Goal: Task Accomplishment & Management: Use online tool/utility

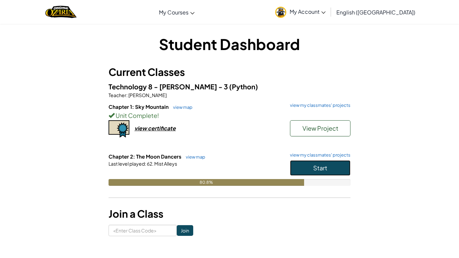
click at [330, 162] on button "Start" at bounding box center [320, 167] width 61 height 15
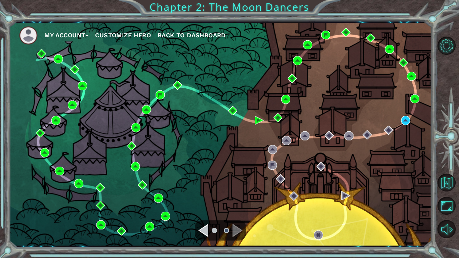
click at [410, 120] on div "My Account Customize Hero Back to Dashboard" at bounding box center [220, 134] width 423 height 223
click at [407, 120] on img at bounding box center [405, 120] width 9 height 9
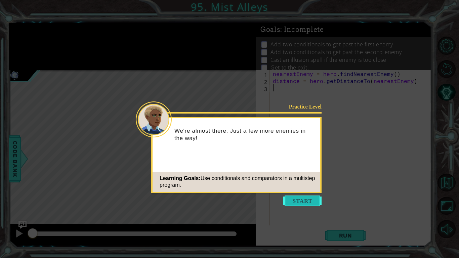
click at [308, 198] on button "Start" at bounding box center [302, 201] width 38 height 11
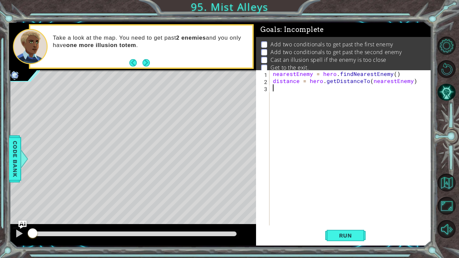
click at [280, 89] on div "nearestEnemy = hero . findNearestEnemy ( ) distance = hero . getDistanceTo ( ne…" at bounding box center [353, 154] width 162 height 169
click at [149, 61] on button "Next" at bounding box center [145, 62] width 7 height 7
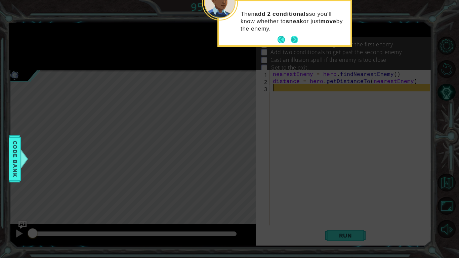
click at [296, 37] on button "Next" at bounding box center [294, 39] width 7 height 7
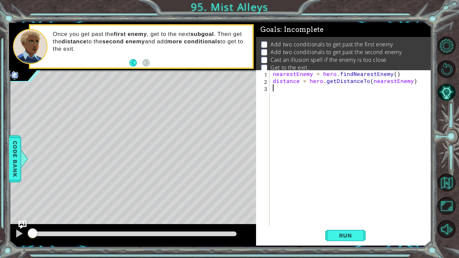
click at [281, 92] on div "nearestEnemy = hero . findNearestEnemy ( ) distance = hero . getDistanceTo ( ne…" at bounding box center [353, 154] width 162 height 169
click at [282, 88] on div "nearestEnemy = hero . findNearestEnemy ( ) distance = hero . getDistanceTo ( ne…" at bounding box center [353, 154] width 162 height 169
click at [7, 156] on div "1 ההההההההההההההההההההההההההההההההההההההההההההההההההההההההההההההההההההההההההההה…" at bounding box center [229, 129] width 459 height 258
click at [18, 158] on span "Code Bank" at bounding box center [15, 158] width 11 height 41
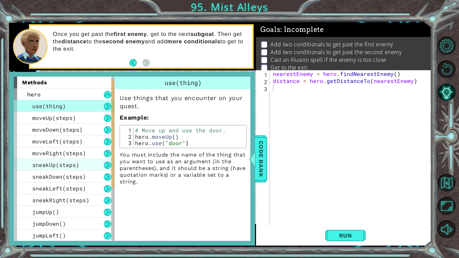
scroll to position [142, 0]
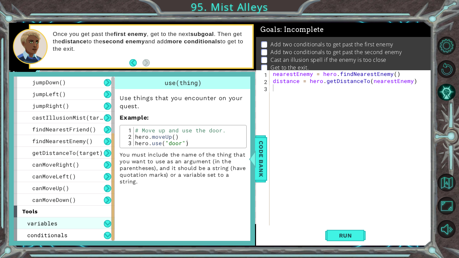
click at [36, 220] on span "variables" at bounding box center [42, 223] width 30 height 7
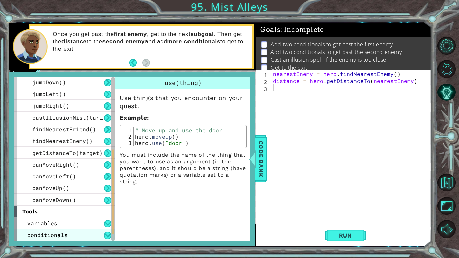
click at [88, 237] on div "conditionals" at bounding box center [64, 235] width 101 height 12
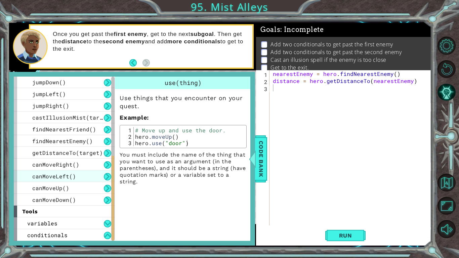
scroll to position [153, 0]
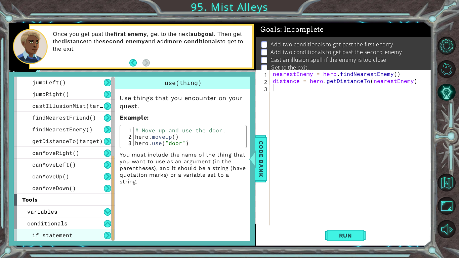
click at [87, 231] on div "if statement" at bounding box center [64, 235] width 101 height 12
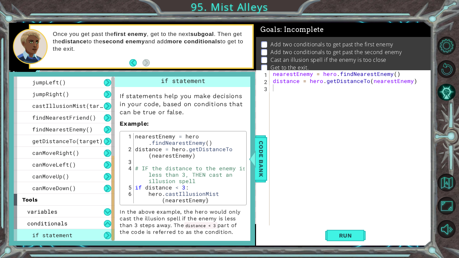
scroll to position [0, 0]
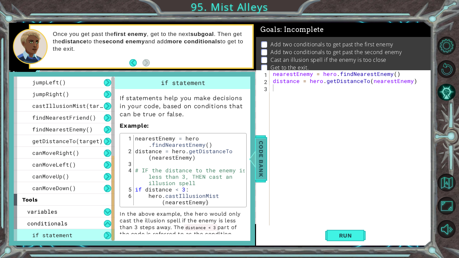
click at [261, 151] on span "Code Bank" at bounding box center [261, 158] width 11 height 41
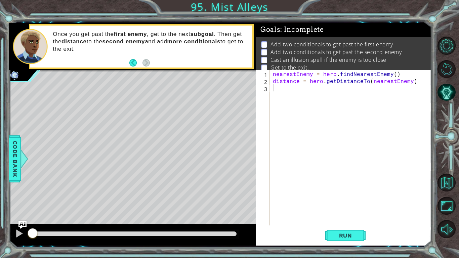
click at [283, 89] on div "nearestEnemy = hero . findNearestEnemy ( ) distance = hero . getDistanceTo ( ne…" at bounding box center [353, 154] width 162 height 169
click at [350, 233] on span "Run" at bounding box center [345, 235] width 27 height 7
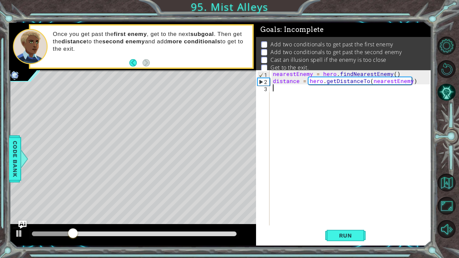
click at [279, 89] on div "nearestEnemy = hero . findNearestEnemy ( ) distance = hero . getDistanceTo ( ne…" at bounding box center [353, 154] width 162 height 169
type textarea "hero.moveUp(2)"
click at [330, 234] on button "Run" at bounding box center [345, 235] width 40 height 17
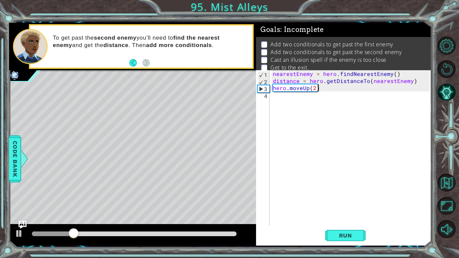
click at [288, 98] on div "nearestEnemy = hero . findNearestEnemy ( ) distance = hero . getDistanceTo ( ne…" at bounding box center [353, 154] width 162 height 169
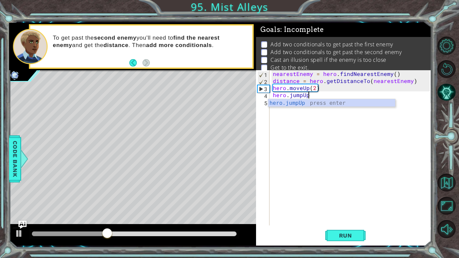
scroll to position [0, 2]
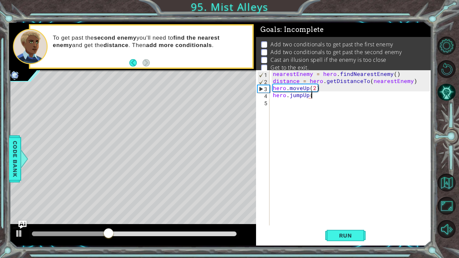
type textarea "hero.jumpUp()"
type textarea "hero.moveUp()"
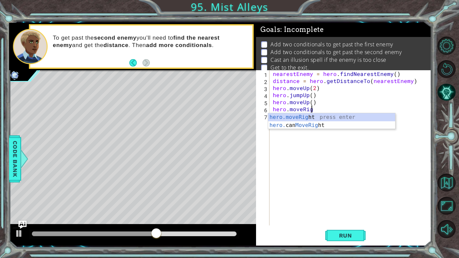
scroll to position [0, 2]
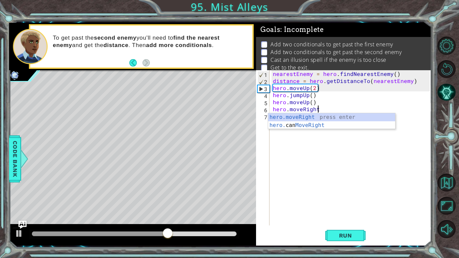
type textarea "hero.moveRight()"
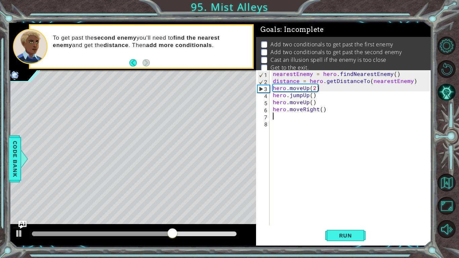
scroll to position [0, 0]
click at [344, 235] on span "Run" at bounding box center [345, 235] width 27 height 7
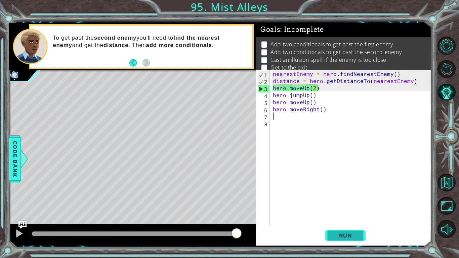
click at [347, 235] on span "Run" at bounding box center [345, 235] width 27 height 7
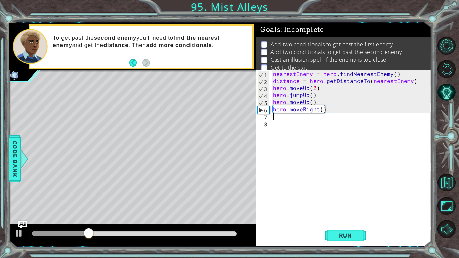
click at [290, 120] on div "nearestEnemy = hero . findNearestEnemy ( ) distance = hero . getDistanceTo ( ne…" at bounding box center [353, 154] width 162 height 169
click at [288, 118] on div "nearestEnemy = hero . findNearestEnemy ( ) distance = hero . getDistanceTo ( ne…" at bounding box center [353, 154] width 162 height 169
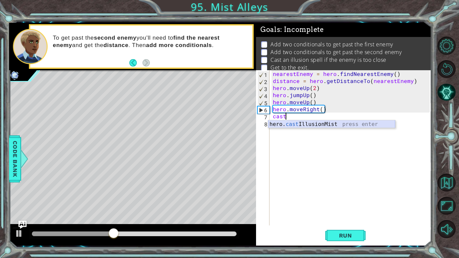
click at [298, 126] on div "hero. cast IllusionMist press enter" at bounding box center [331, 132] width 127 height 24
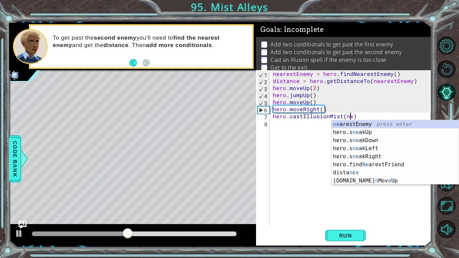
scroll to position [0, 5]
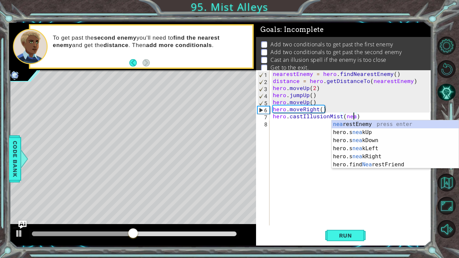
type textarea "hero.castIllusionMist(nearestEnemy)"
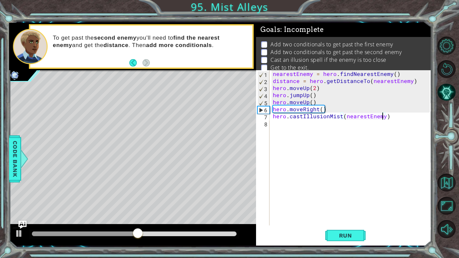
scroll to position [0, 0]
type textarea "s"
type textarea "hero.sneakRight(20"
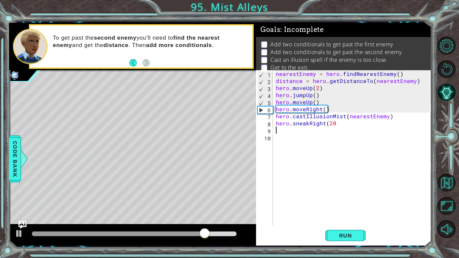
scroll to position [0, 0]
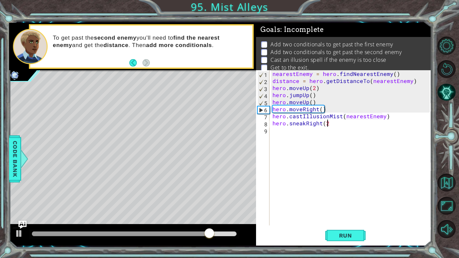
type textarea "hero.sneakRight(2)"
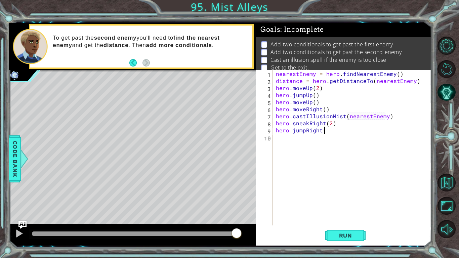
scroll to position [0, 3]
type textarea "hero.jumpRight()"
click at [341, 230] on button "Run" at bounding box center [345, 235] width 40 height 17
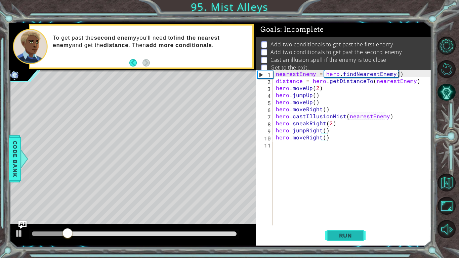
click at [342, 234] on span "Run" at bounding box center [345, 235] width 27 height 7
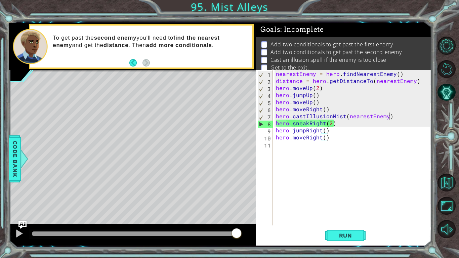
click at [391, 118] on div "nearestEnemy = hero . findNearestEnemy ( ) distance = hero . getDistanceTo ( ne…" at bounding box center [354, 154] width 159 height 169
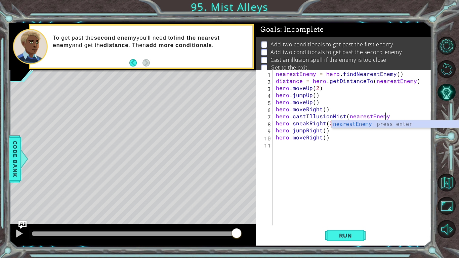
click at [338, 136] on div "nearestEnemy = hero . findNearestEnemy ( ) distance = hero . getDistanceTo ( ne…" at bounding box center [354, 154] width 159 height 169
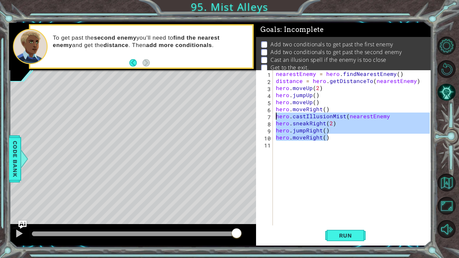
drag, startPoint x: 338, startPoint y: 136, endPoint x: 277, endPoint y: 117, distance: 64.0
click at [277, 117] on div "nearestEnemy = hero . findNearestEnemy ( ) distance = hero . getDistanceTo ( ne…" at bounding box center [354, 154] width 159 height 169
type textarea "hero.castIllusionMist(nearestEnemy hero.sneakRight(2)"
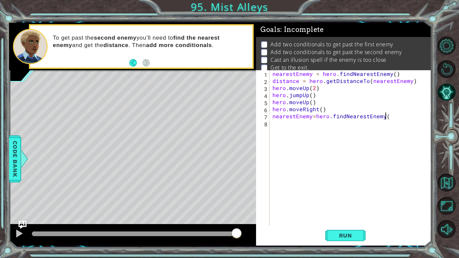
scroll to position [0, 7]
type textarea "nearestEnemy=hero.findNearestEnemy()"
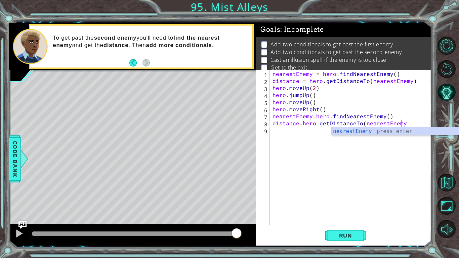
scroll to position [0, 8]
type textarea "distance=hero.getDistanceTo(nearestEnemy)"
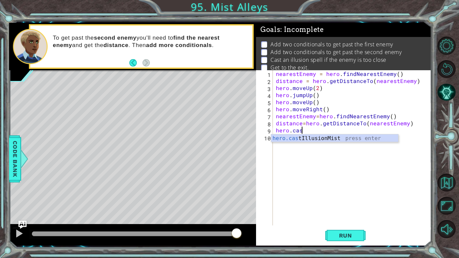
scroll to position [0, 1]
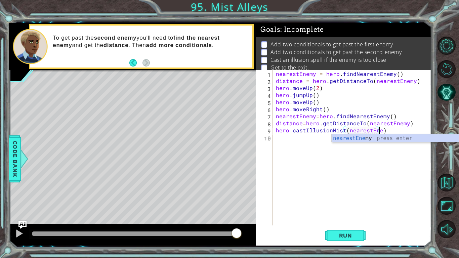
type textarea "hero.castIllusionMist(nearestEnemy)"
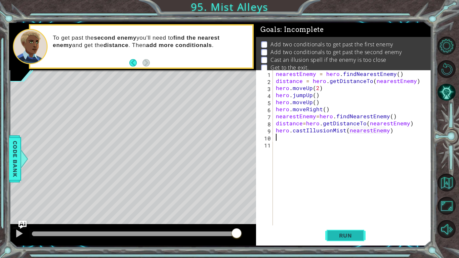
click at [354, 236] on span "Run" at bounding box center [345, 235] width 27 height 7
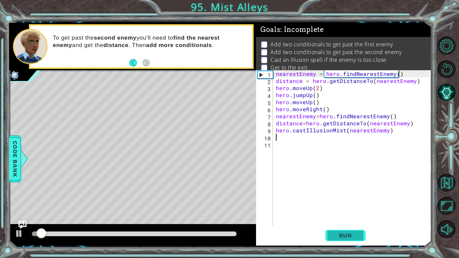
click at [354, 236] on span "Run" at bounding box center [345, 235] width 27 height 7
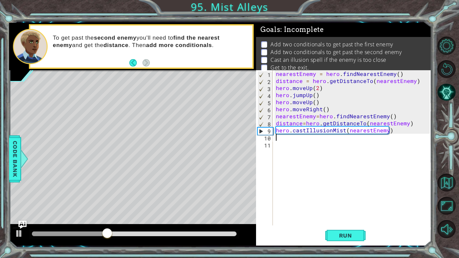
click at [284, 140] on div "nearestEnemy = hero . findNearestEnemy ( ) distance = hero . getDistanceTo ( ne…" at bounding box center [354, 154] width 159 height 169
type textarea "hero.sneakRight(2)"
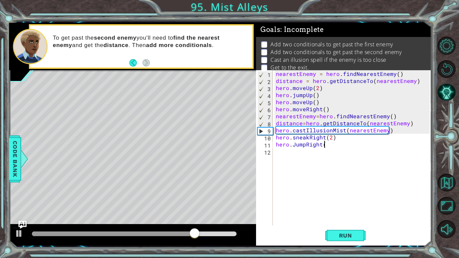
scroll to position [0, 3]
type textarea "hero.JumpRight()"
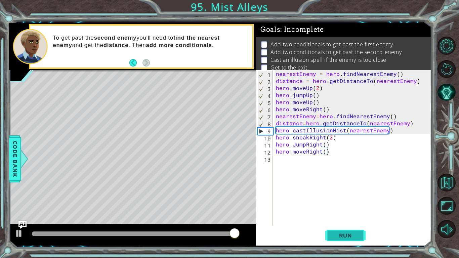
click at [345, 235] on span "Run" at bounding box center [345, 235] width 27 height 7
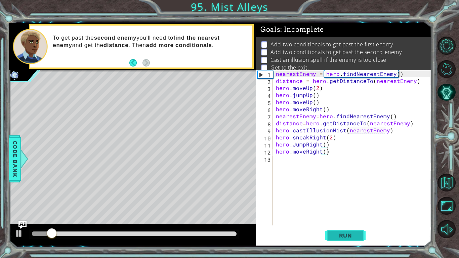
click at [345, 235] on span "Run" at bounding box center [345, 235] width 27 height 7
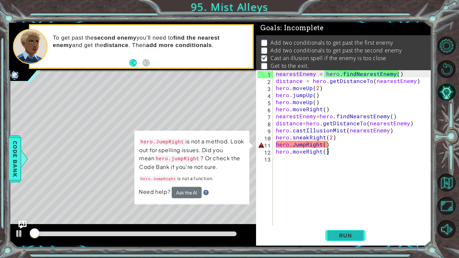
scroll to position [2, 0]
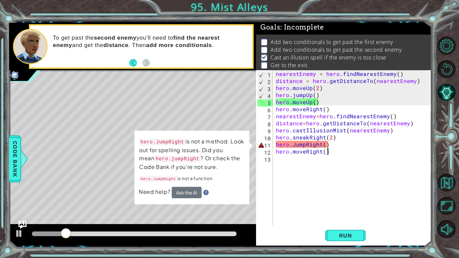
click at [295, 144] on div "nearestEnemy = hero . findNearestEnemy ( ) distance = hero . getDistanceTo ( ne…" at bounding box center [354, 154] width 159 height 169
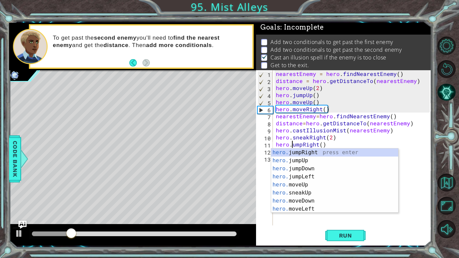
scroll to position [0, 1]
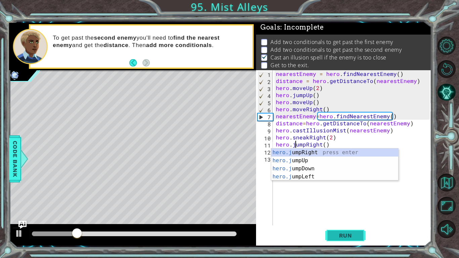
click at [338, 228] on button "Run" at bounding box center [345, 235] width 40 height 17
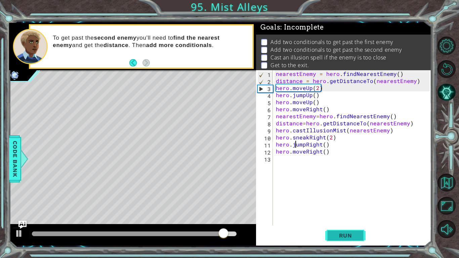
click at [340, 233] on span "Run" at bounding box center [345, 235] width 27 height 7
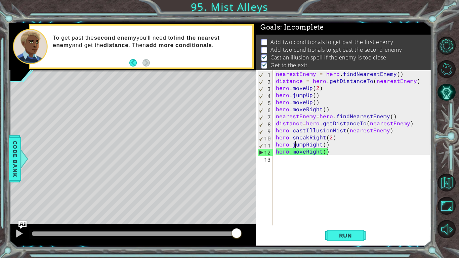
drag, startPoint x: 96, startPoint y: 235, endPoint x: 313, endPoint y: 231, distance: 216.9
click at [313, 231] on div "1 ההההההההההההההההההההההההההההההההההההההההההההההההההההההההההההההההההההההההההההה…" at bounding box center [220, 134] width 423 height 223
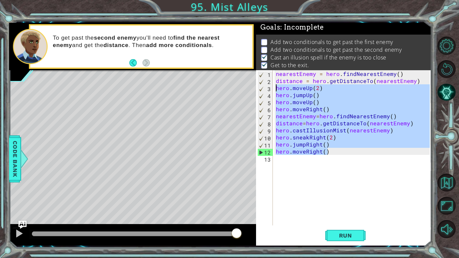
drag, startPoint x: 337, startPoint y: 153, endPoint x: 275, endPoint y: 90, distance: 88.4
click at [275, 90] on div "nearestEnemy = hero . findNearestEnemy ( ) distance = hero . getDistanceTo ( ne…" at bounding box center [354, 154] width 159 height 169
type textarea "hero.moveUp(2) hero.jumpUp()"
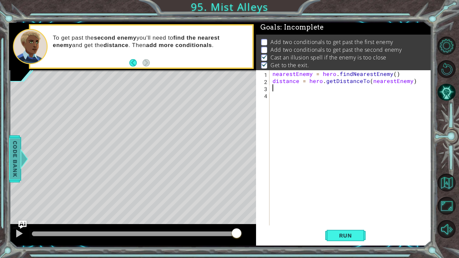
click at [14, 145] on span "Code Bank" at bounding box center [15, 158] width 11 height 41
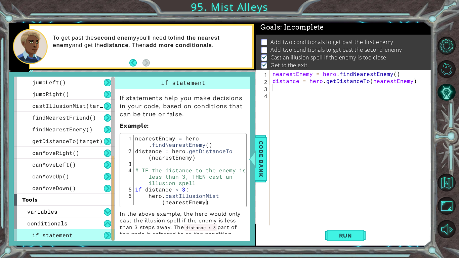
click at [282, 87] on div "nearestEnemy = hero . findNearestEnemy ( ) distance = hero . getDistanceTo ( ne…" at bounding box center [352, 154] width 162 height 169
type textarea "\"
click at [256, 145] on span "Code Bank" at bounding box center [261, 158] width 11 height 41
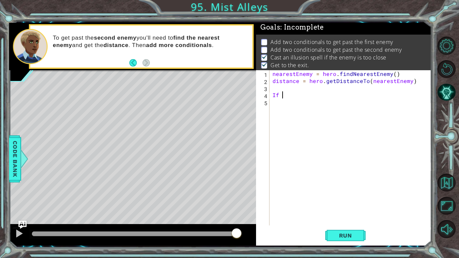
click at [291, 96] on div "nearestEnemy = hero . findNearestEnemy ( ) distance = hero . getDistanceTo ( ne…" at bounding box center [352, 154] width 162 height 169
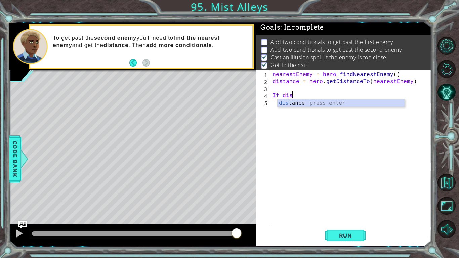
scroll to position [0, 1]
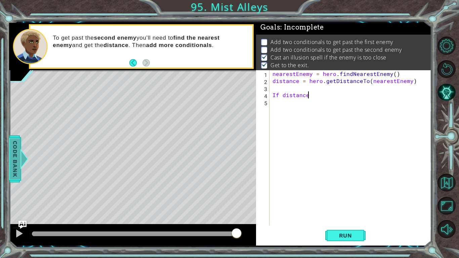
click at [18, 158] on span "Code Bank" at bounding box center [15, 158] width 11 height 41
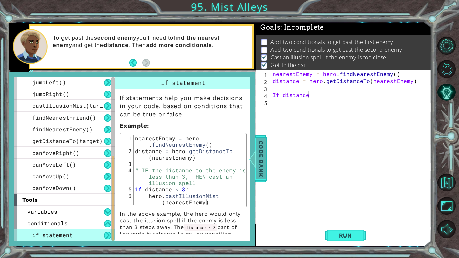
click at [262, 146] on span "Code Bank" at bounding box center [261, 158] width 11 height 41
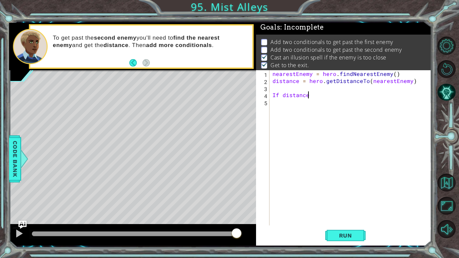
click at [315, 97] on div "nearestEnemy = hero . findNearestEnemy ( ) distance = hero . getDistanceTo ( ne…" at bounding box center [352, 154] width 162 height 169
click at [9, 161] on div "Code Bank" at bounding box center [15, 158] width 12 height 47
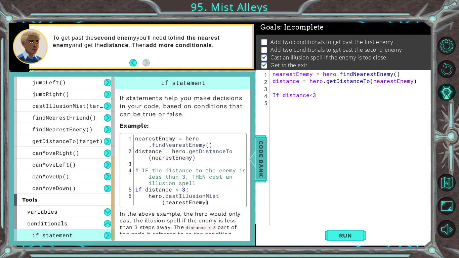
click at [265, 147] on span "Code Bank" at bounding box center [261, 158] width 11 height 41
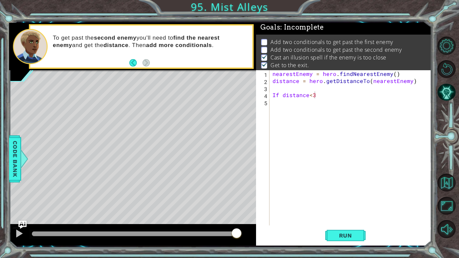
click at [322, 94] on div "nearestEnemy = hero . findNearestEnemy ( ) distance = hero . getDistanceTo ( ne…" at bounding box center [352, 154] width 162 height 169
click at [11, 148] on span "Code Bank" at bounding box center [15, 158] width 11 height 41
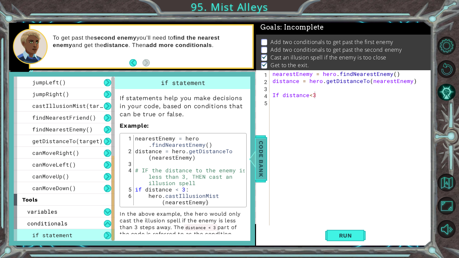
click at [258, 165] on span "Code Bank" at bounding box center [261, 158] width 11 height 41
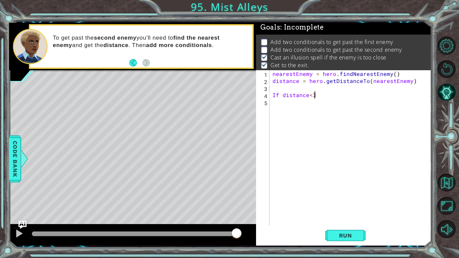
click at [319, 97] on div "nearestEnemy = hero . findNearestEnemy ( ) distance = hero . getDistanceTo ( ne…" at bounding box center [352, 154] width 162 height 169
click at [347, 233] on span "Run" at bounding box center [345, 235] width 27 height 7
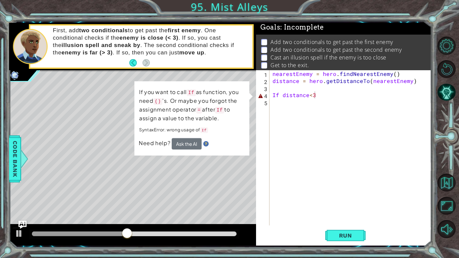
click at [186, 171] on div "Level Map" at bounding box center [164, 169] width 311 height 198
click at [109, 135] on div "Level Map" at bounding box center [164, 169] width 311 height 198
click at [21, 162] on div at bounding box center [24, 159] width 8 height 20
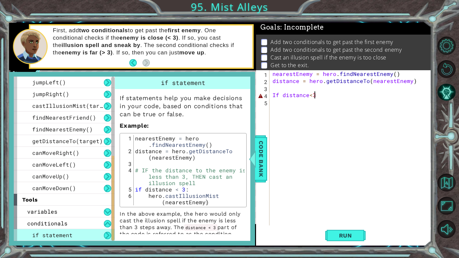
click at [333, 95] on div "nearestEnemy = hero . findNearestEnemy ( ) distance = hero . getDistanceTo ( ne…" at bounding box center [352, 154] width 162 height 169
type textarea "If distance<3:"
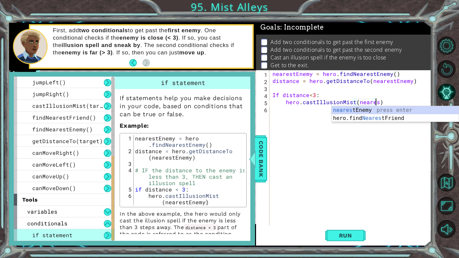
scroll to position [0, 6]
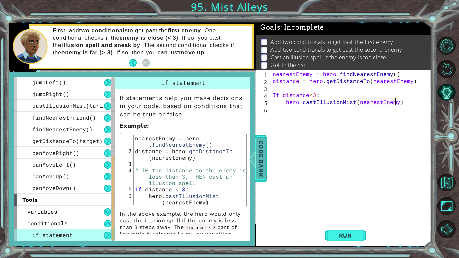
click at [257, 146] on span "Code Bank" at bounding box center [261, 158] width 11 height 41
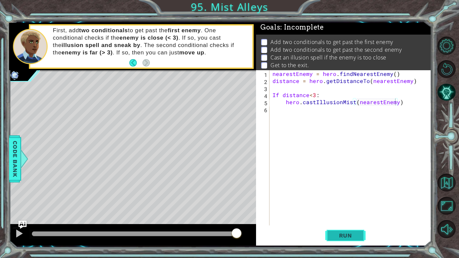
click at [355, 233] on span "Run" at bounding box center [345, 235] width 27 height 7
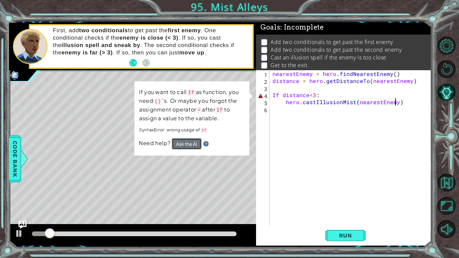
click at [192, 146] on button "Ask the AI" at bounding box center [186, 144] width 30 height 12
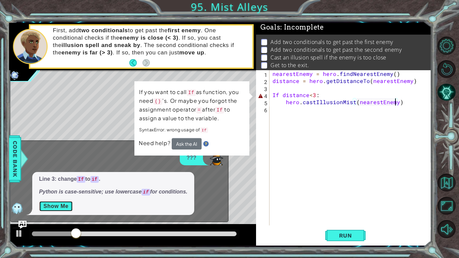
click at [48, 207] on button "Show Me" at bounding box center [56, 206] width 34 height 11
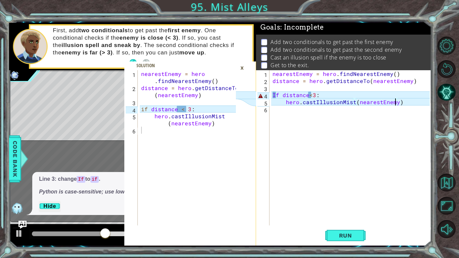
click at [323, 94] on div "nearestEnemy = hero . findNearestEnemy ( ) distance = hero . getDistanceTo ( ne…" at bounding box center [352, 154] width 162 height 169
click at [274, 95] on div "nearestEnemy = hero . findNearestEnemy ( ) distance = hero . getDistanceTo ( ne…" at bounding box center [352, 154] width 162 height 169
click at [276, 96] on div "nearestEnemy = hero . findNearestEnemy ( ) distance = hero . getDistanceTo ( ne…" at bounding box center [352, 154] width 162 height 169
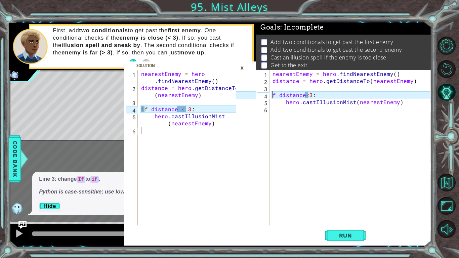
scroll to position [0, 0]
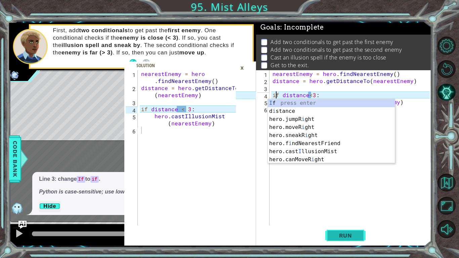
type textarea "if distance<3:"
click at [354, 231] on button "Run" at bounding box center [345, 235] width 40 height 17
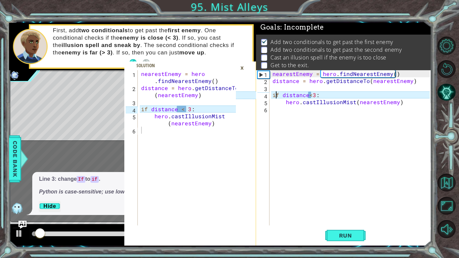
click at [109, 97] on div "Level Map" at bounding box center [164, 169] width 311 height 198
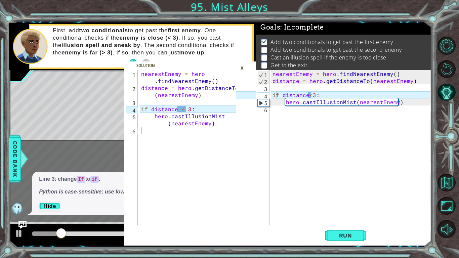
click at [241, 68] on div "×" at bounding box center [242, 67] width 10 height 11
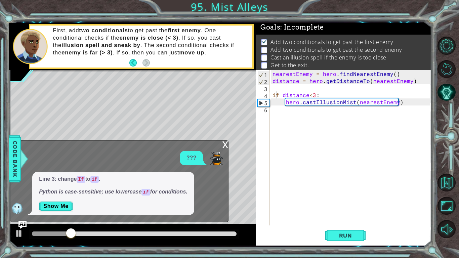
click at [224, 144] on div "x" at bounding box center [225, 144] width 6 height 7
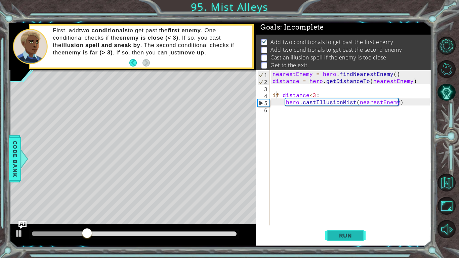
click at [345, 237] on span "Run" at bounding box center [345, 235] width 27 height 7
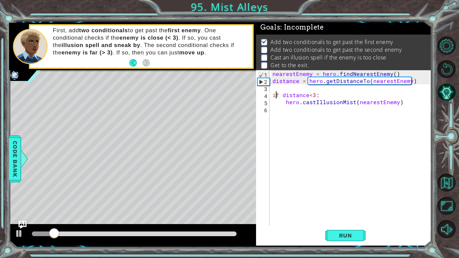
click at [294, 109] on div "nearestEnemy = hero . findNearestEnemy ( ) distance = hero . getDistanceTo ( ne…" at bounding box center [352, 154] width 162 height 169
click at [12, 162] on span "Code Bank" at bounding box center [15, 158] width 11 height 41
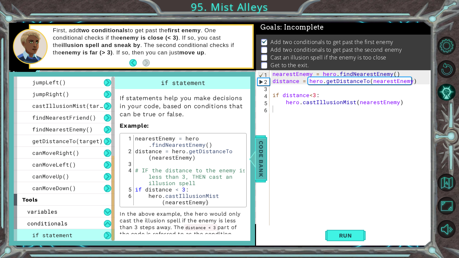
click at [258, 163] on span "Code Bank" at bounding box center [261, 158] width 11 height 41
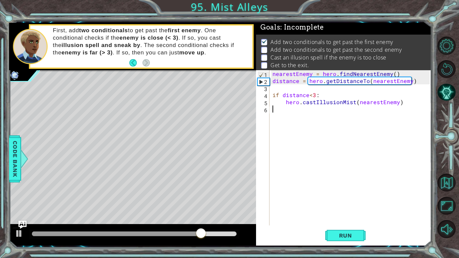
click at [314, 111] on div "nearestEnemy = hero . findNearestEnemy ( ) distance = hero . getDistanceTo ( ne…" at bounding box center [352, 154] width 162 height 169
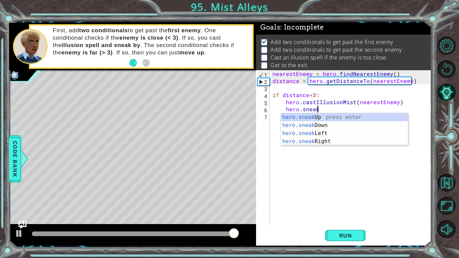
scroll to position [0, 3]
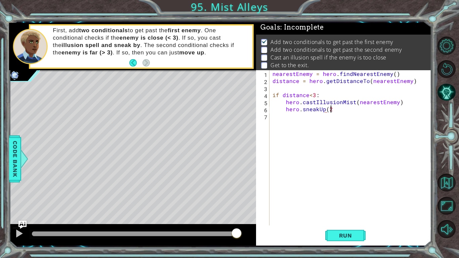
type textarea "hero.sneakUp(2)"
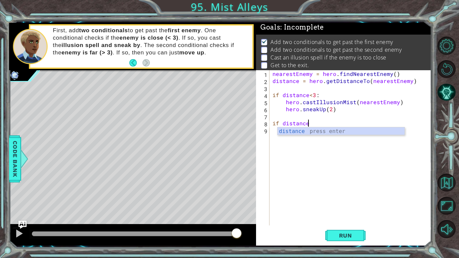
scroll to position [0, 2]
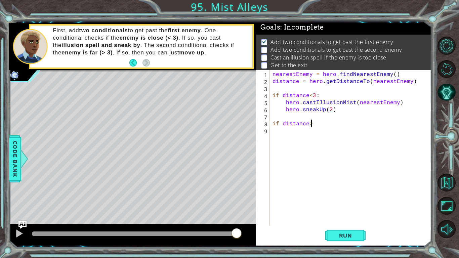
type textarea "if distance>3"
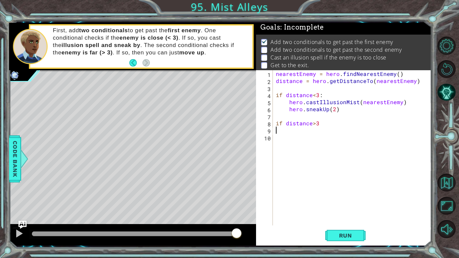
scroll to position [0, 0]
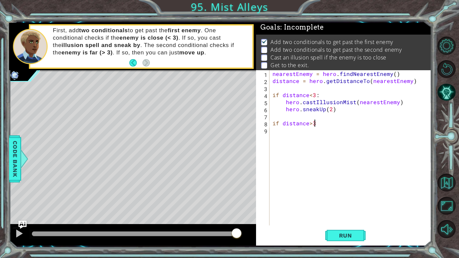
type textarea "if distance>3:"
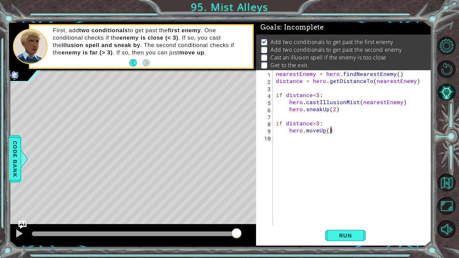
scroll to position [0, 3]
type textarea "hero.moveUp(2)"
click at [358, 236] on span "Run" at bounding box center [345, 235] width 27 height 7
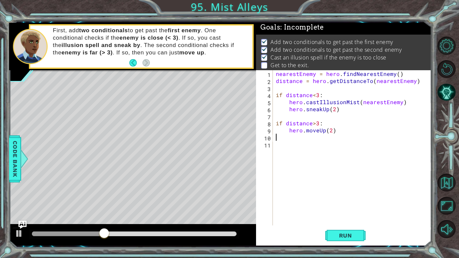
scroll to position [0, 0]
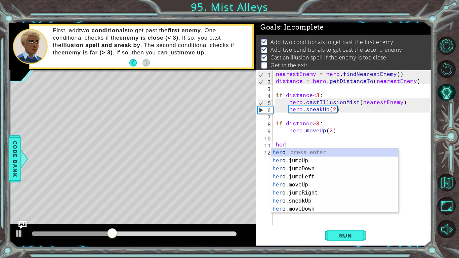
type textarea "hero."
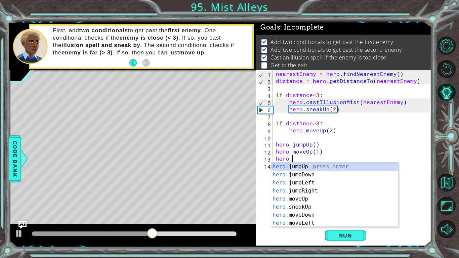
scroll to position [0, 3]
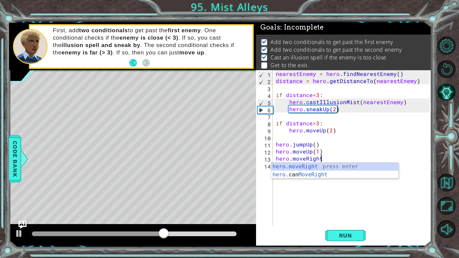
type textarea "hero.moveRight(1)"
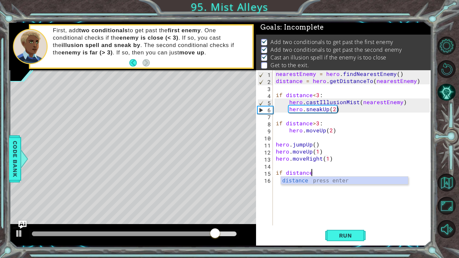
scroll to position [0, 2]
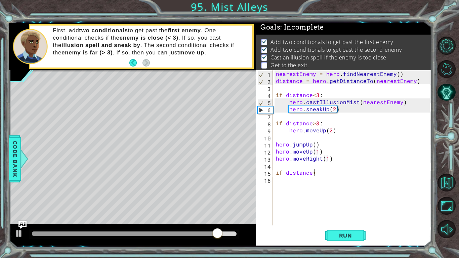
type textarea "if distance<3"
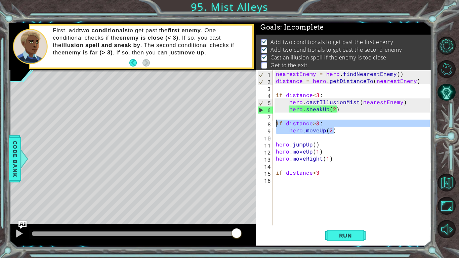
drag, startPoint x: 338, startPoint y: 131, endPoint x: 274, endPoint y: 121, distance: 64.0
click at [275, 121] on div "nearestEnemy = hero . findNearestEnemy ( ) distance = hero . getDistanceTo ( ne…" at bounding box center [354, 154] width 159 height 169
type textarea "if distance>3: hero.moveUp(2)"
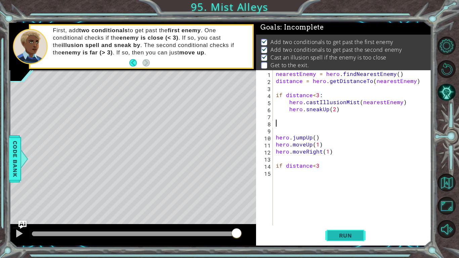
click at [345, 234] on span "Run" at bounding box center [345, 235] width 27 height 7
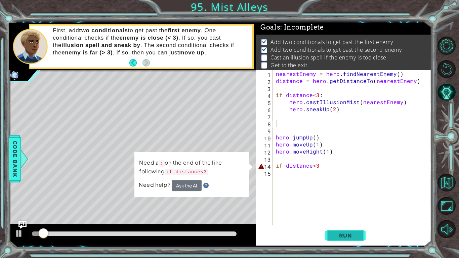
click at [345, 234] on span "Run" at bounding box center [345, 235] width 27 height 7
click at [325, 166] on div "nearestEnemy = hero . findNearestEnemy ( ) distance = hero . getDistanceTo ( ne…" at bounding box center [354, 154] width 159 height 169
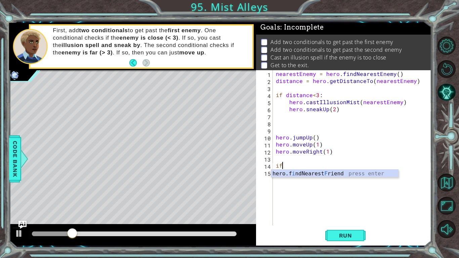
type textarea "i"
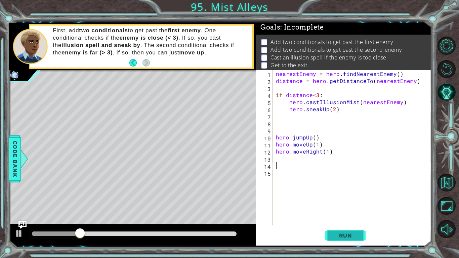
click at [357, 234] on span "Run" at bounding box center [345, 235] width 27 height 7
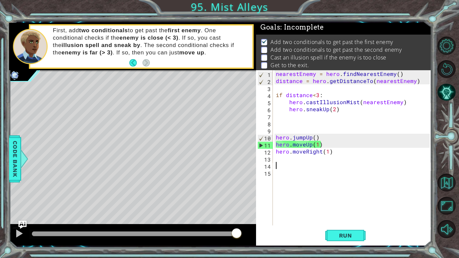
click at [343, 110] on div "nearestEnemy = hero . findNearestEnemy ( ) distance = hero . getDistanceTo ( ne…" at bounding box center [354, 154] width 159 height 169
type textarea "hero.sneakUp(2)"
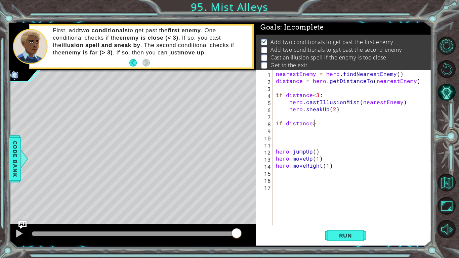
scroll to position [0, 2]
type textarea "if distance>3:"
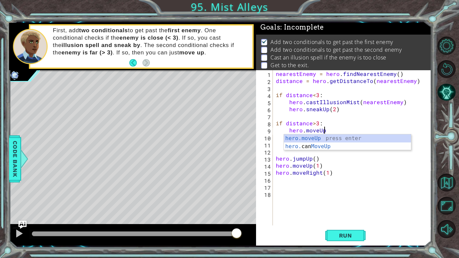
scroll to position [0, 3]
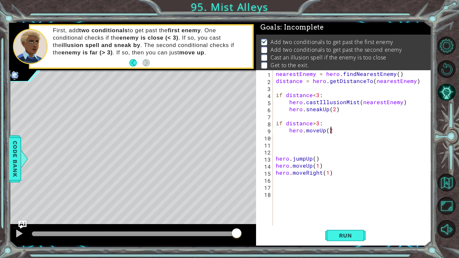
type textarea "hero.moveUp(2)"
click at [286, 148] on div "nearestEnemy = hero . findNearestEnemy ( ) distance = hero . getDistanceTo ( ne…" at bounding box center [354, 154] width 159 height 169
type textarea "hero.moveUp(2)"
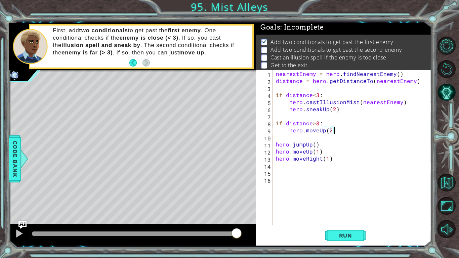
click at [291, 174] on div "nearestEnemy = hero . findNearestEnemy ( ) distance = hero . getDistanceTo ( ne…" at bounding box center [354, 154] width 159 height 169
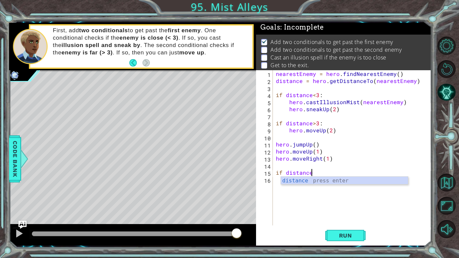
scroll to position [0, 2]
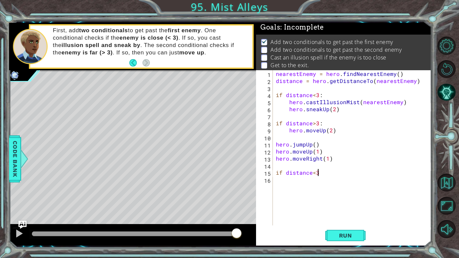
type textarea "if distance<3:"
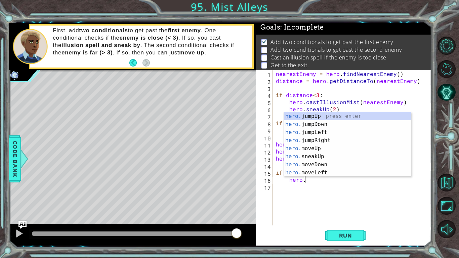
scroll to position [0, 1]
type textarea "h"
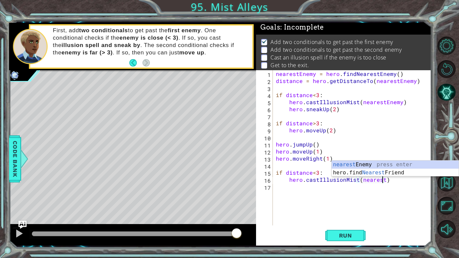
scroll to position [0, 6]
type textarea "hero.castIllusionMist(nearestEnemy)"
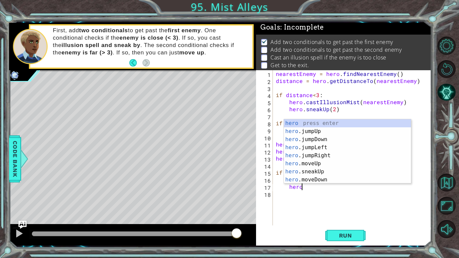
scroll to position [0, 1]
type textarea "h"
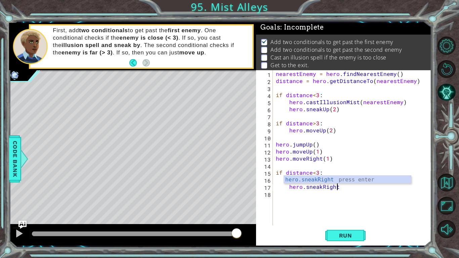
scroll to position [0, 4]
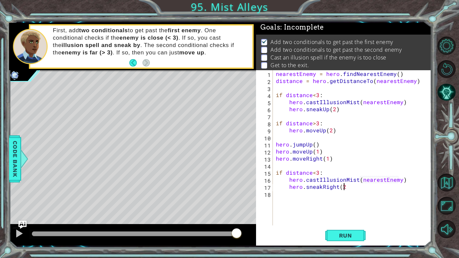
type textarea "hero.sneakRight(2)"
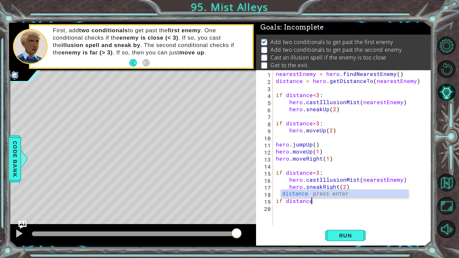
scroll to position [0, 2]
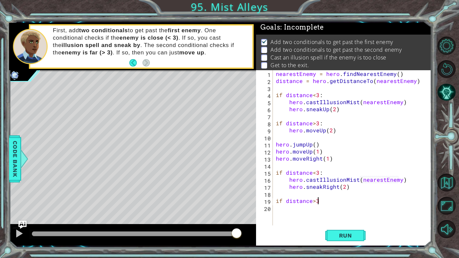
type textarea "if distance>3:"
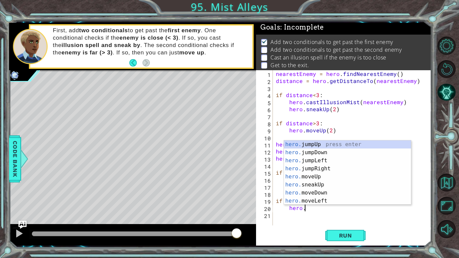
scroll to position [0, 1]
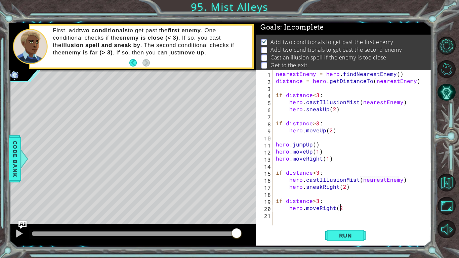
type textarea "hero.moveRight(2)"
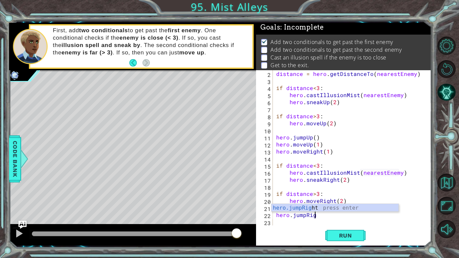
scroll to position [0, 2]
type textarea "hero.jumpRight"
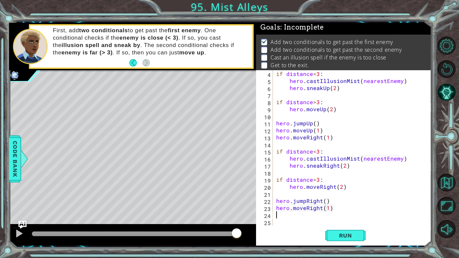
scroll to position [21, 0]
type textarea "hero.moveRight(1)"
click at [352, 231] on button "Run" at bounding box center [345, 235] width 40 height 17
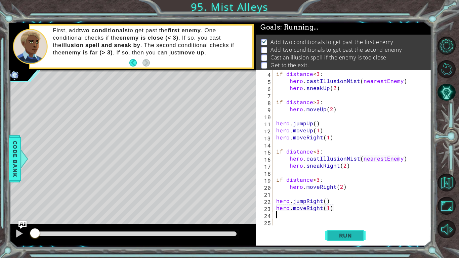
scroll to position [0, 0]
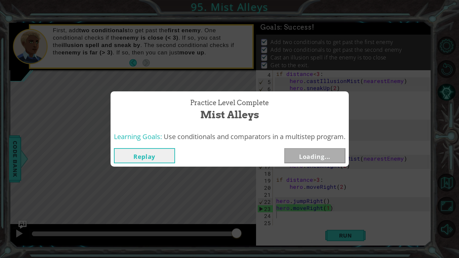
drag, startPoint x: 48, startPoint y: 233, endPoint x: 357, endPoint y: 219, distance: 308.6
click at [357, 219] on body "1 2 3 4 5 6 nearestEnemy = hero . findNearestEnemy ( ) distance = hero . getDis…" at bounding box center [229, 129] width 459 height 258
click at [325, 154] on button "Next" at bounding box center [314, 155] width 61 height 15
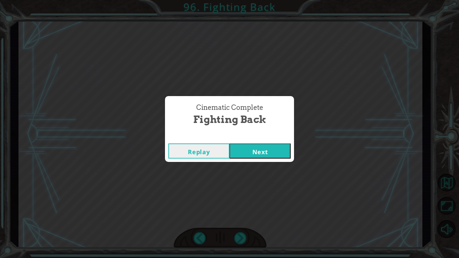
click at [289, 151] on button "Next" at bounding box center [260, 151] width 61 height 15
click at [274, 152] on button "Next" at bounding box center [260, 151] width 61 height 15
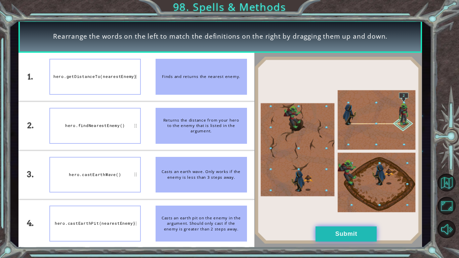
click at [340, 231] on button "Submit" at bounding box center [346, 234] width 61 height 15
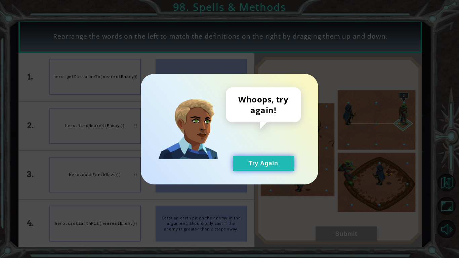
click at [282, 161] on button "Try Again" at bounding box center [263, 163] width 61 height 15
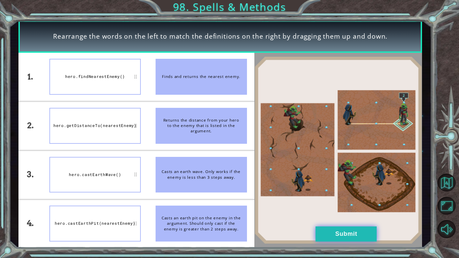
click at [332, 229] on button "Submit" at bounding box center [346, 234] width 61 height 15
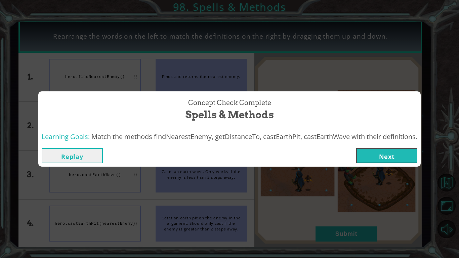
click at [380, 150] on button "Next" at bounding box center [386, 155] width 61 height 15
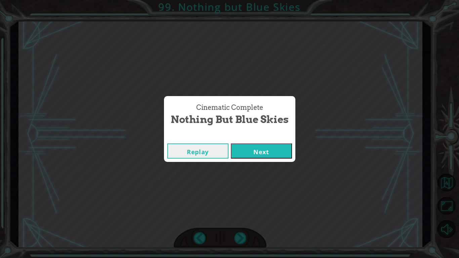
click at [271, 152] on button "Next" at bounding box center [261, 151] width 61 height 15
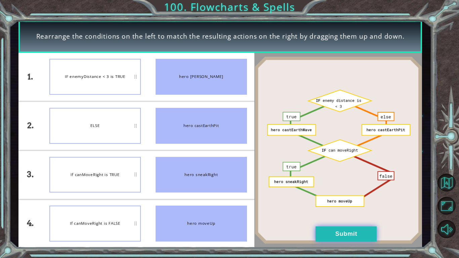
click at [353, 237] on button "Submit" at bounding box center [346, 234] width 61 height 15
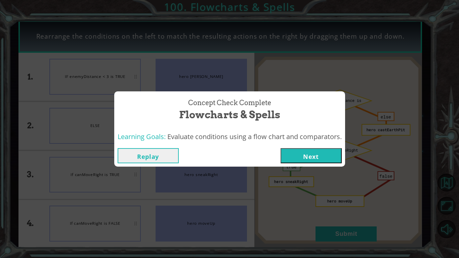
click at [308, 153] on button "Next" at bounding box center [311, 155] width 61 height 15
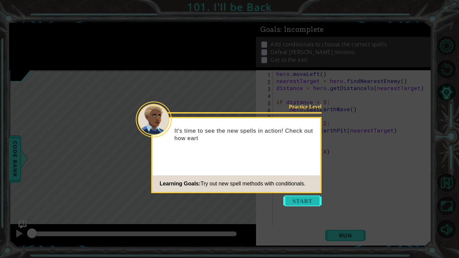
click at [302, 197] on button "Start" at bounding box center [302, 201] width 38 height 11
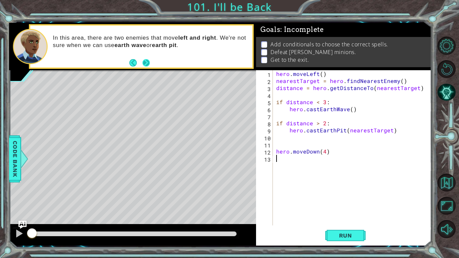
click at [148, 60] on button "Next" at bounding box center [145, 62] width 7 height 7
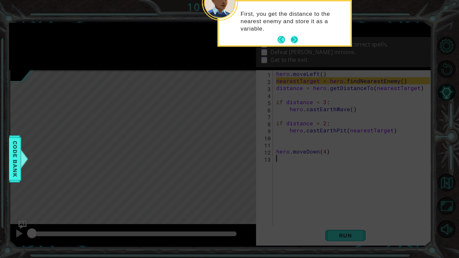
click at [294, 41] on button "Next" at bounding box center [294, 39] width 7 height 7
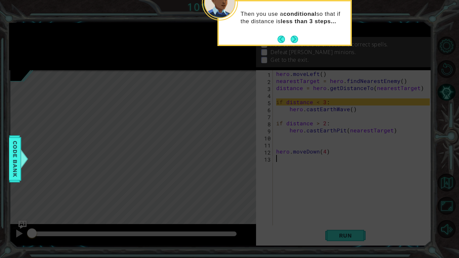
click at [294, 41] on button "Next" at bounding box center [294, 39] width 7 height 7
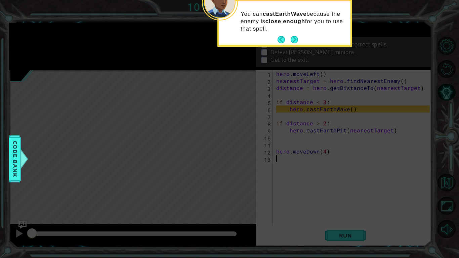
click at [294, 41] on button "Next" at bounding box center [294, 39] width 7 height 7
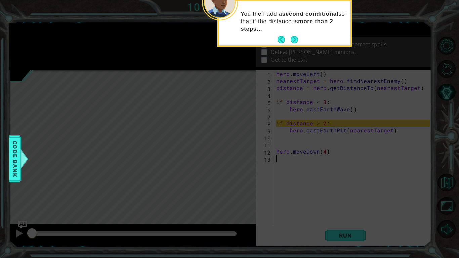
click at [294, 41] on button "Next" at bounding box center [294, 39] width 7 height 7
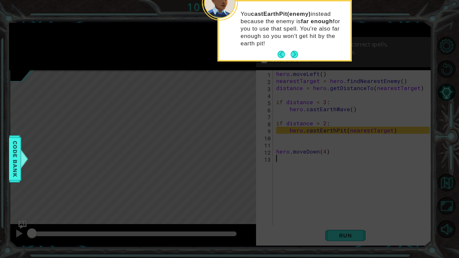
click at [294, 41] on p "You castEarthPit(enemy) instead because the enemy is far enough for you to use …" at bounding box center [293, 28] width 105 height 37
click at [294, 53] on button "Next" at bounding box center [294, 54] width 7 height 7
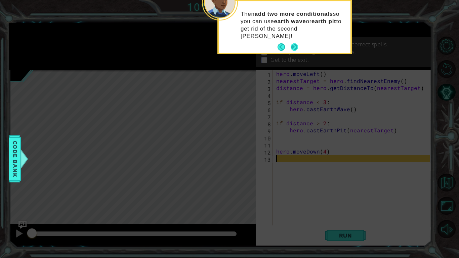
click at [295, 43] on button "Next" at bounding box center [294, 46] width 7 height 7
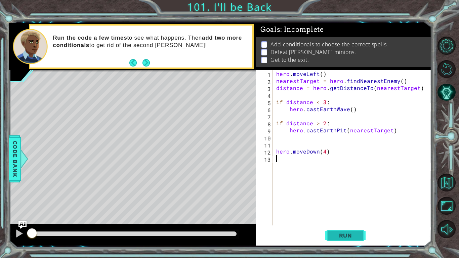
click at [345, 233] on span "Run" at bounding box center [345, 235] width 27 height 7
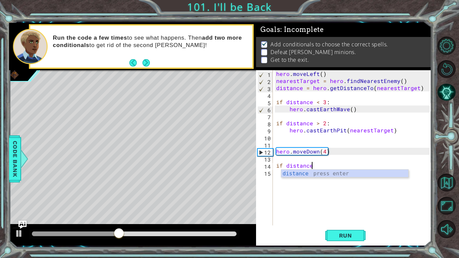
scroll to position [0, 2]
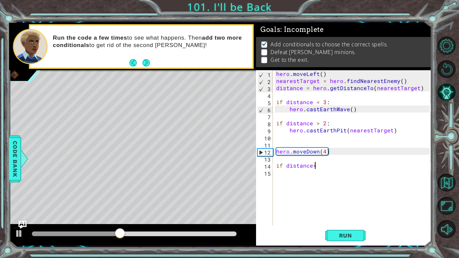
type textarea "if distance<3"
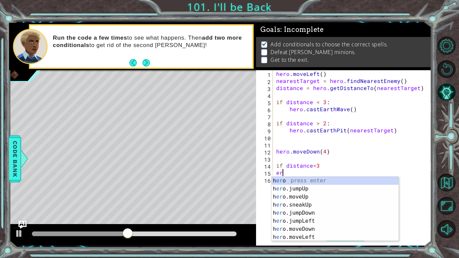
type textarea "e"
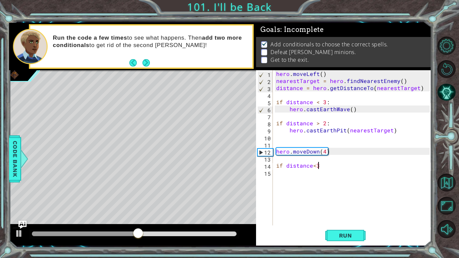
type textarea "if distance<3:"
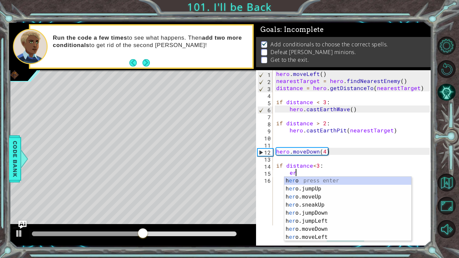
type textarea "e"
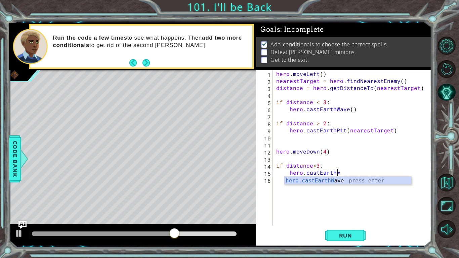
scroll to position [0, 3]
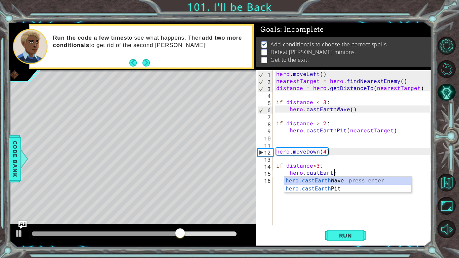
type textarea "hero.castEarthw"
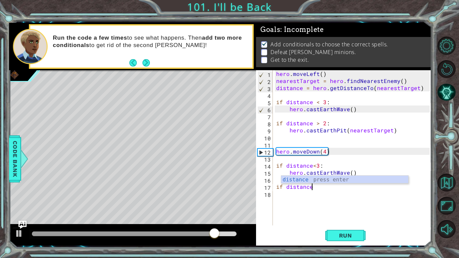
scroll to position [0, 2]
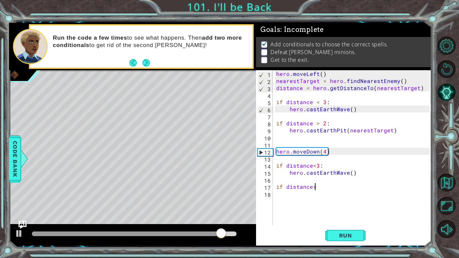
type textarea "if distance>2"
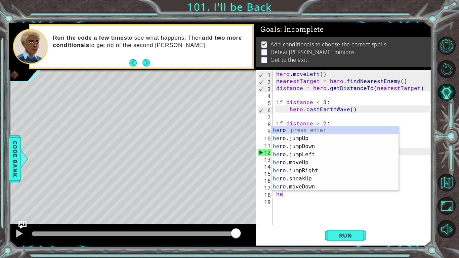
scroll to position [0, 0]
type textarea "h"
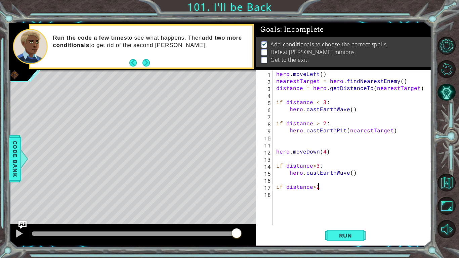
scroll to position [0, 2]
type textarea "if distance>2:"
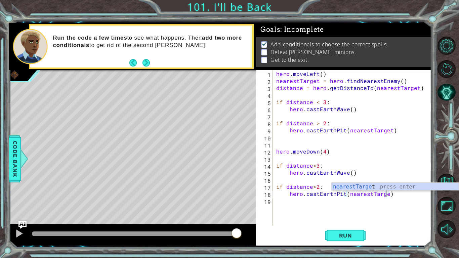
scroll to position [0, 7]
type textarea "hero.castEarthPit(nearestTarget)"
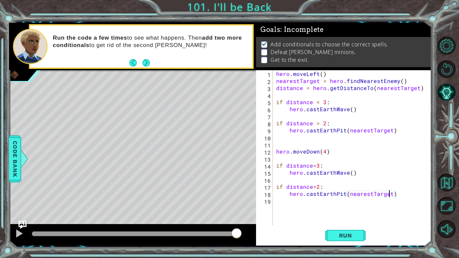
scroll to position [0, 0]
click at [339, 237] on span "Run" at bounding box center [345, 235] width 27 height 7
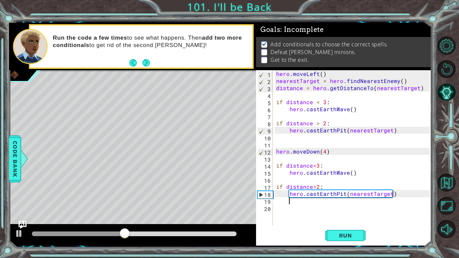
click at [333, 153] on div "hero . moveLeft ( ) nearestTarget = hero . findNearestEnemy ( ) distance = hero…" at bounding box center [354, 154] width 158 height 169
type textarea "hero.moveDown(4)"
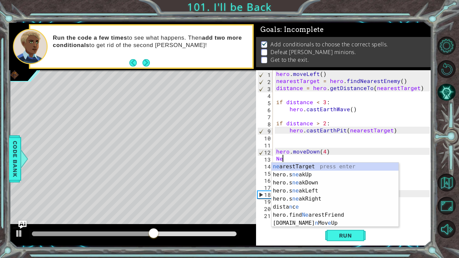
scroll to position [0, 0]
type textarea "N"
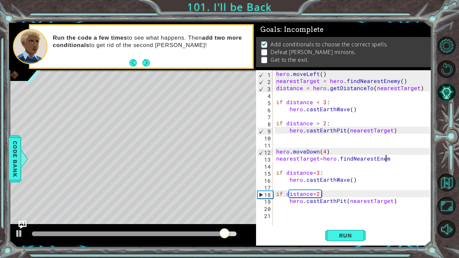
scroll to position [0, 7]
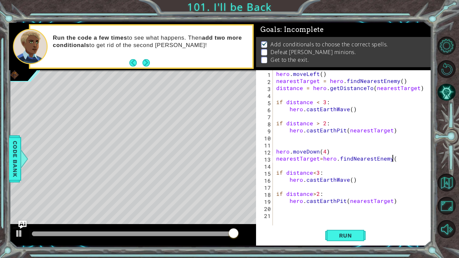
type textarea "nearestTarget=hero.findNearestEnemy()"
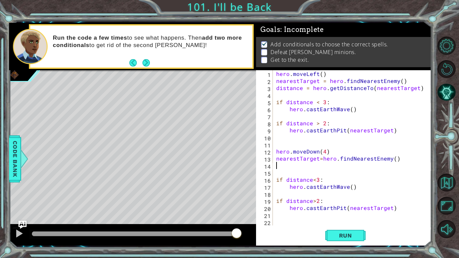
scroll to position [0, 0]
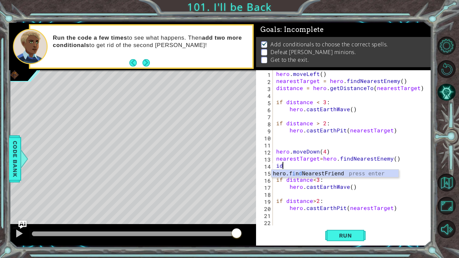
type textarea "i"
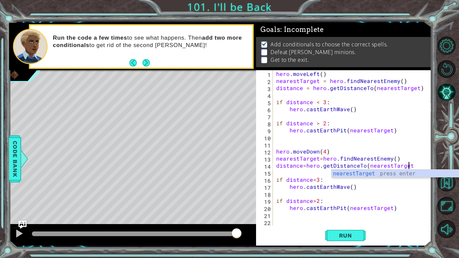
scroll to position [0, 8]
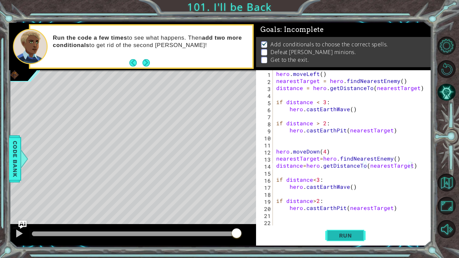
click at [349, 230] on button "Run" at bounding box center [345, 235] width 40 height 17
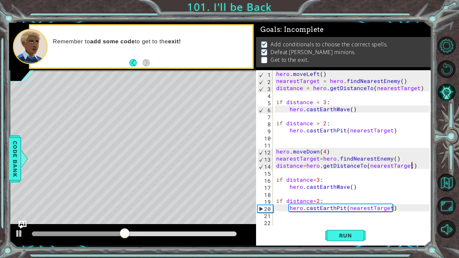
click at [409, 211] on div "hero . moveLeft ( ) nearestTarget = hero . findNearestEnemy ( ) distance = hero…" at bounding box center [354, 154] width 158 height 169
type textarea "hero.castEarthPit(nearestTarget)"
type textarea "hero.moveLeft(4)"
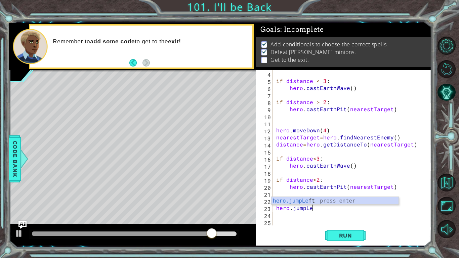
scroll to position [0, 2]
type textarea "hero.jumpLeft"
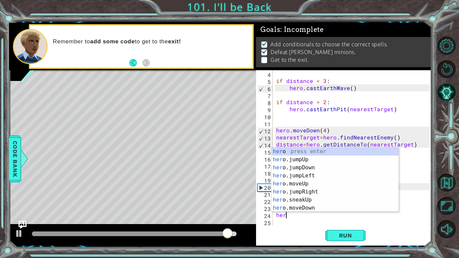
scroll to position [0, 0]
type textarea "h"
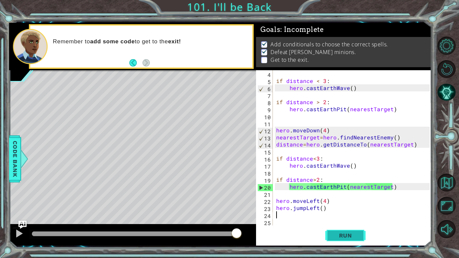
click at [329, 234] on button "Run" at bounding box center [345, 235] width 40 height 17
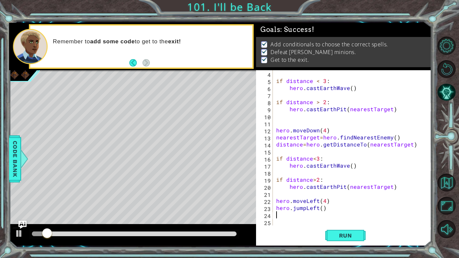
click at [89, 236] on div at bounding box center [134, 234] width 205 height 5
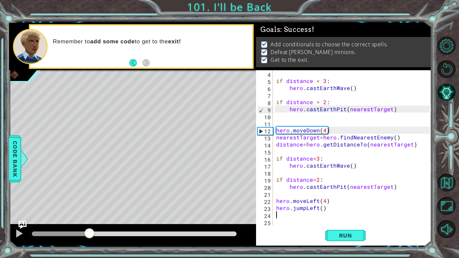
click at [116, 231] on div at bounding box center [134, 234] width 210 height 9
click at [117, 234] on div at bounding box center [134, 234] width 205 height 5
click at [153, 232] on div at bounding box center [134, 234] width 205 height 5
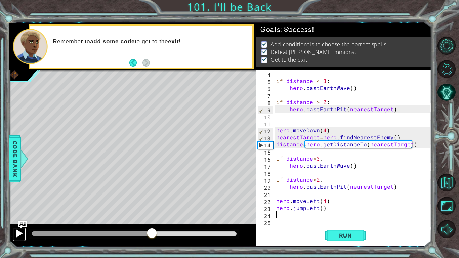
click at [18, 233] on div at bounding box center [19, 233] width 9 height 9
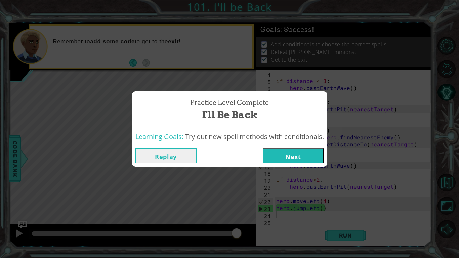
click at [300, 148] on div "Replay Next" at bounding box center [229, 156] width 195 height 22
click at [300, 154] on button "Next" at bounding box center [293, 155] width 61 height 15
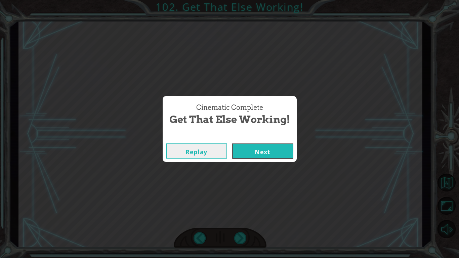
click at [265, 145] on button "Next" at bounding box center [262, 151] width 61 height 15
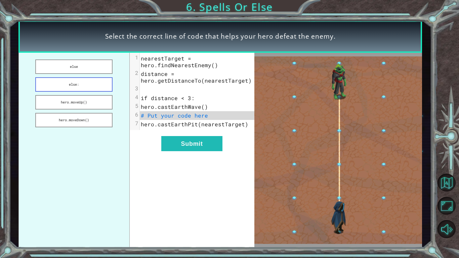
click at [101, 77] on button "else:" at bounding box center [73, 84] width 77 height 14
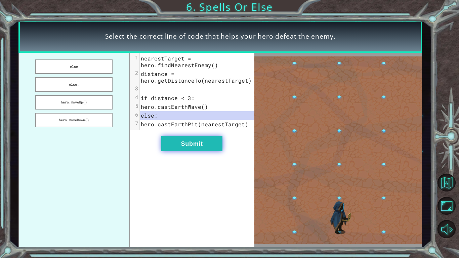
click at [187, 145] on button "Submit" at bounding box center [191, 143] width 61 height 15
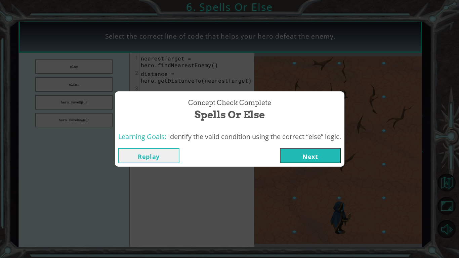
click at [310, 154] on button "Next" at bounding box center [310, 155] width 61 height 15
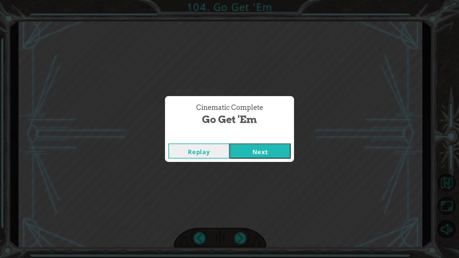
click at [272, 148] on button "Next" at bounding box center [260, 151] width 61 height 15
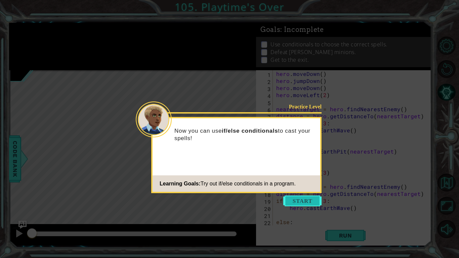
click at [300, 200] on button "Start" at bounding box center [302, 201] width 38 height 11
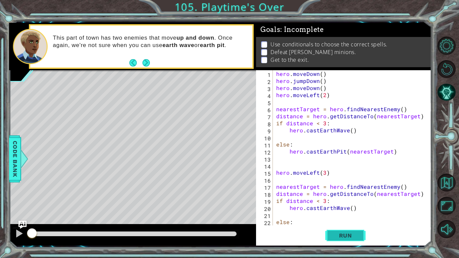
click at [339, 235] on span "Run" at bounding box center [345, 235] width 27 height 7
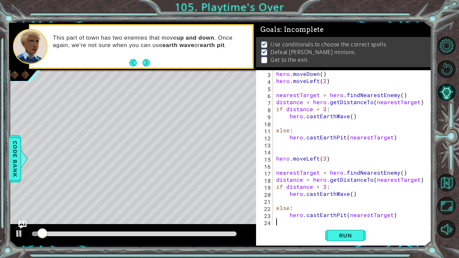
scroll to position [14, 0]
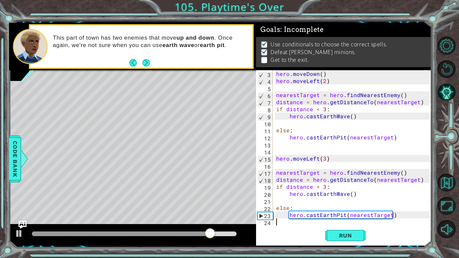
type textarea "hero.castEarthPit(nearestTarget)"
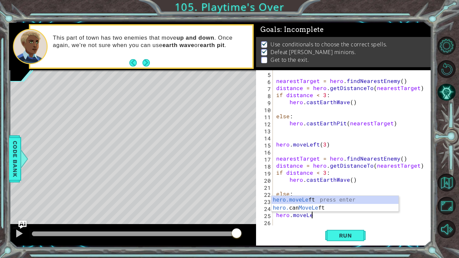
scroll to position [0, 2]
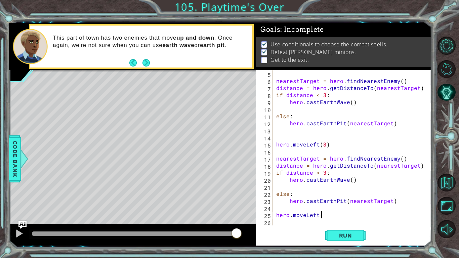
type textarea "hero.moveLeft()"
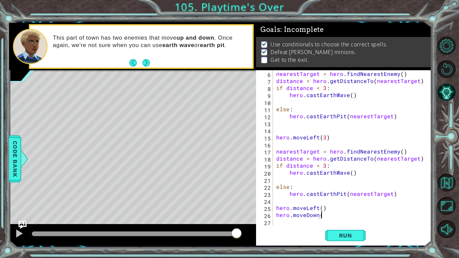
scroll to position [0, 3]
type textarea "hero.moveDown()"
click at [359, 233] on button "Run" at bounding box center [345, 235] width 40 height 17
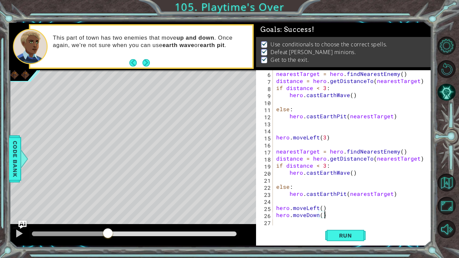
click at [405, 241] on body "1 ההההההההההההההההההההההההההההההההההההההההההההההההההההההההההההההההההההההההההההה…" at bounding box center [229, 129] width 459 height 258
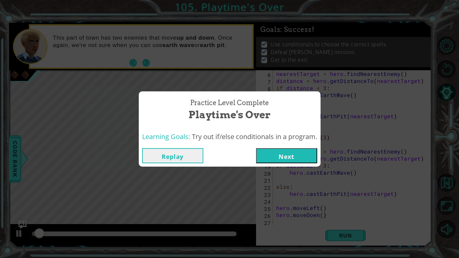
click at [294, 157] on button "Next" at bounding box center [286, 155] width 61 height 15
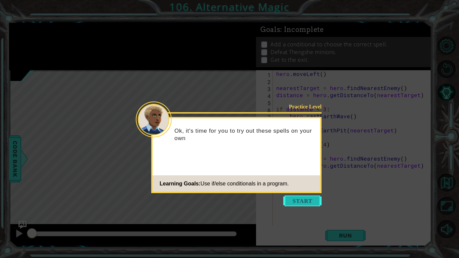
click at [305, 199] on button "Start" at bounding box center [302, 201] width 38 height 11
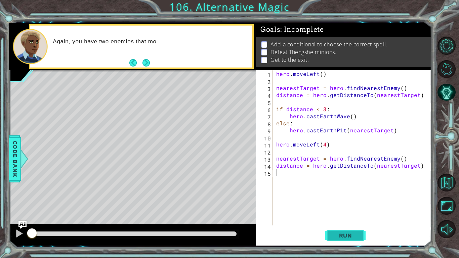
click at [353, 238] on span "Run" at bounding box center [345, 235] width 27 height 7
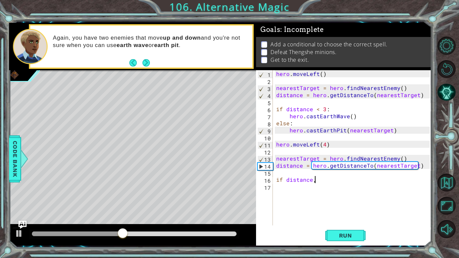
scroll to position [0, 2]
type textarea "if distance<3:"
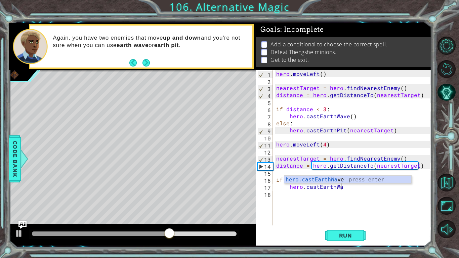
scroll to position [0, 4]
type textarea "hero.castEarthWave()"
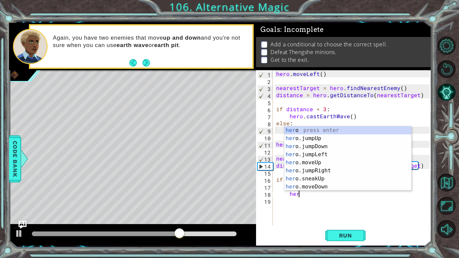
scroll to position [0, 1]
type textarea "h"
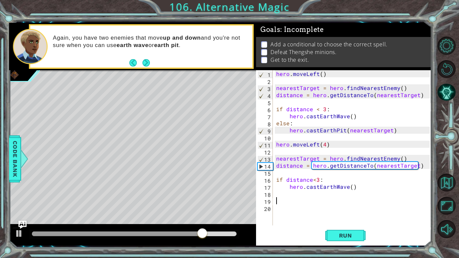
scroll to position [0, 0]
type textarea "else:"
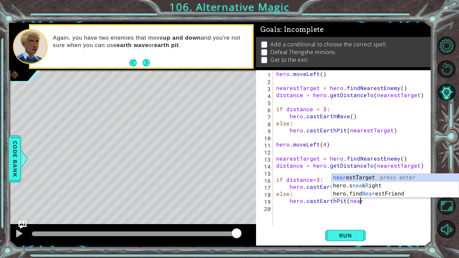
scroll to position [0, 5]
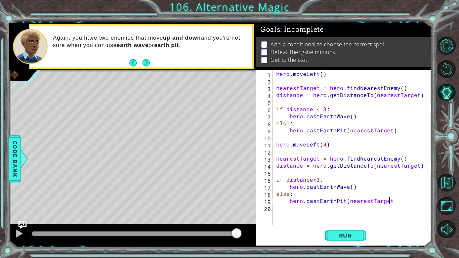
type textarea "hero.castEarthPit(nearestTarget)"
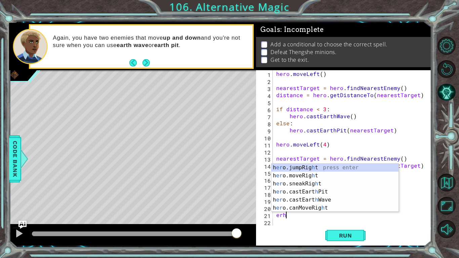
type textarea "e"
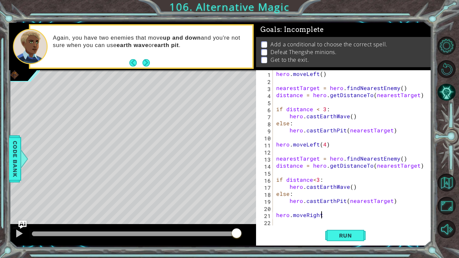
scroll to position [0, 3]
click at [334, 232] on span "Run" at bounding box center [345, 235] width 27 height 7
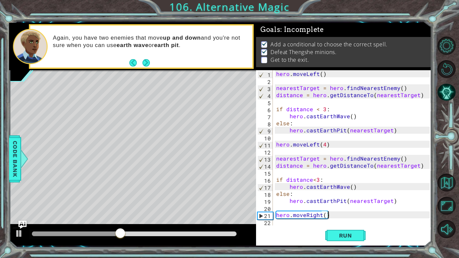
click at [321, 217] on div "hero . moveLeft ( ) nearestTarget = hero . findNearestEnemy ( ) distance = hero…" at bounding box center [354, 154] width 158 height 169
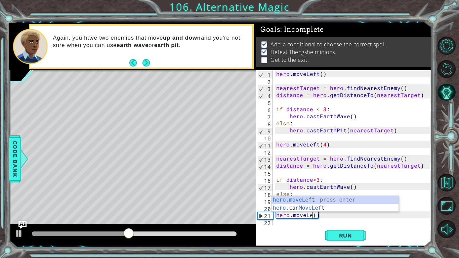
scroll to position [0, 2]
type textarea "hero.moveLeft()"
click at [338, 235] on span "Run" at bounding box center [345, 235] width 27 height 7
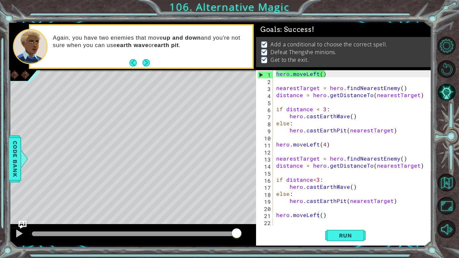
drag, startPoint x: 34, startPoint y: 235, endPoint x: 358, endPoint y: 208, distance: 325.2
click at [358, 208] on body "1 ההההההההההההההההההההההההההההההההההההההההההההההההההההההההההההההההההההההההההההה…" at bounding box center [229, 129] width 459 height 258
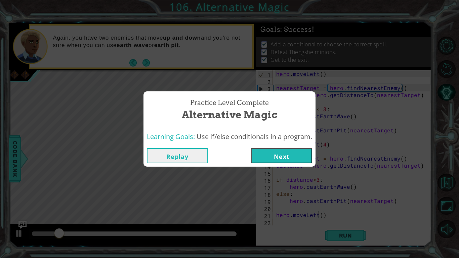
click at [279, 159] on button "Next" at bounding box center [281, 155] width 61 height 15
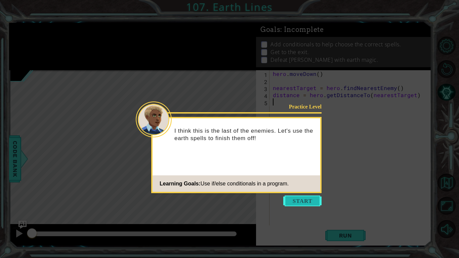
click at [309, 201] on button "Start" at bounding box center [302, 201] width 38 height 11
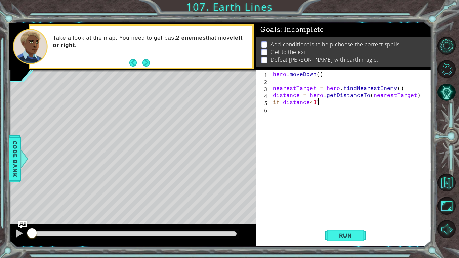
scroll to position [0, 2]
type textarea "if distance<3:"
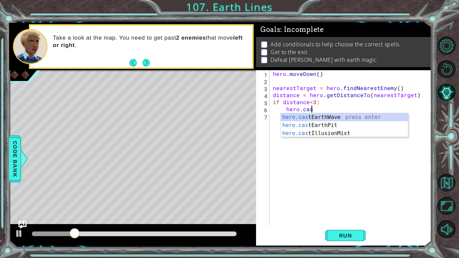
scroll to position [0, 2]
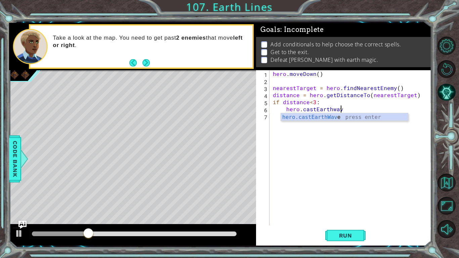
type textarea "hero.castEarthwave"
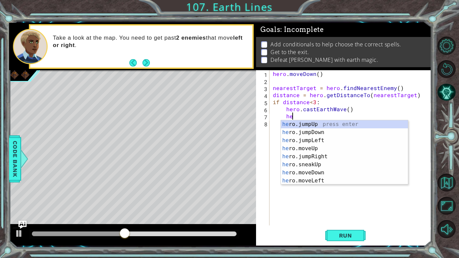
type textarea "h"
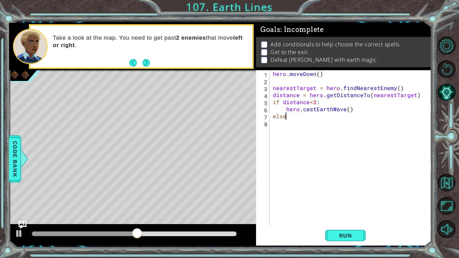
type textarea "else:"
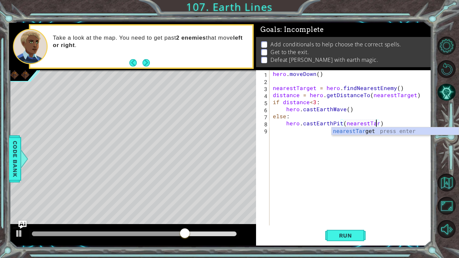
scroll to position [0, 7]
type textarea "hero.castEarthPit(nearestTarget)"
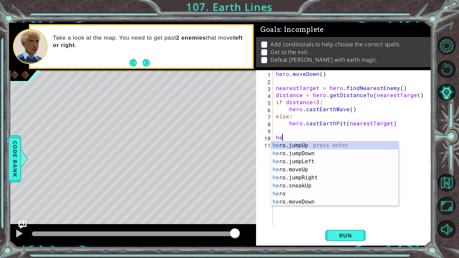
scroll to position [0, 0]
type textarea "h"
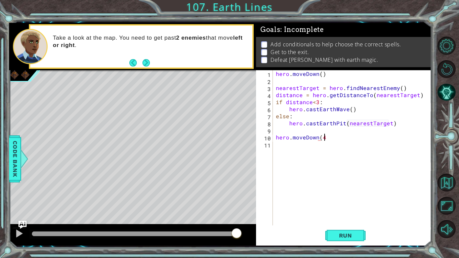
scroll to position [0, 3]
type textarea "hero.moveDown(4)"
type textarea "nearestTarget=hero.findNearestEnemy)()"
type textarea "nearestTarget=hero.findNearestEnemy()"
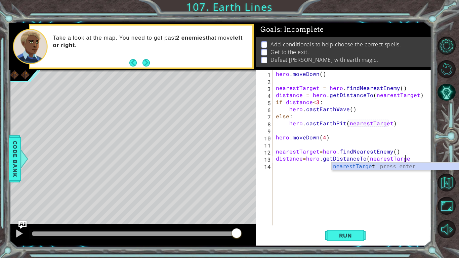
scroll to position [0, 8]
type textarea "distance=hero.getDistanceTo(nearestTarget)"
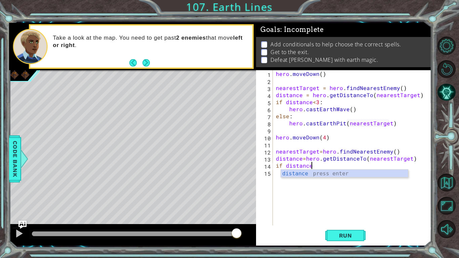
scroll to position [0, 2]
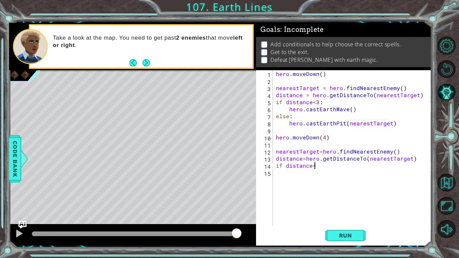
type textarea "if distance<3"
type textarea "if distance<3:"
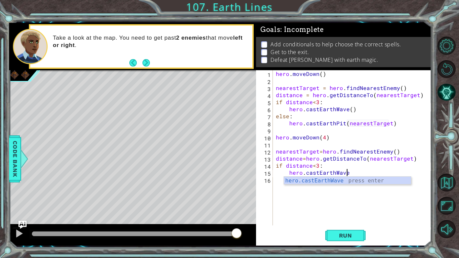
scroll to position [0, 4]
type textarea "hero.castEarthWave()"
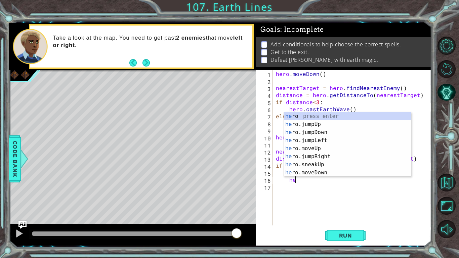
type textarea "h"
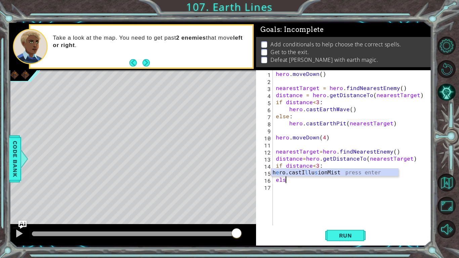
scroll to position [0, 0]
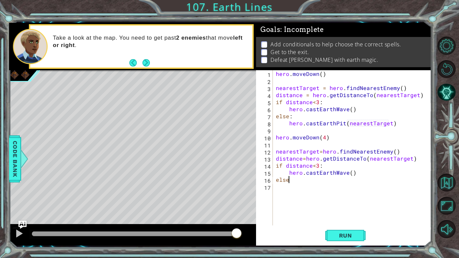
type textarea "else:"
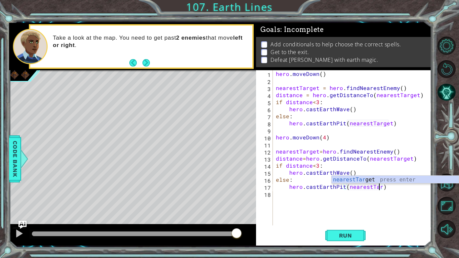
scroll to position [0, 7]
type textarea "hero.castEarthPit(nearestTarget)"
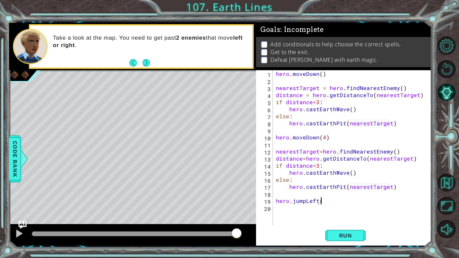
scroll to position [0, 3]
type textarea "hero.jumpLeft(5)"
click at [352, 238] on span "Run" at bounding box center [345, 235] width 27 height 7
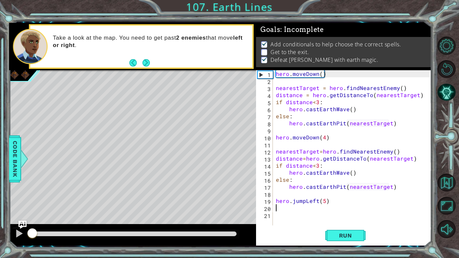
drag, startPoint x: 55, startPoint y: 233, endPoint x: 9, endPoint y: 227, distance: 46.8
click at [9, 227] on div at bounding box center [132, 235] width 247 height 22
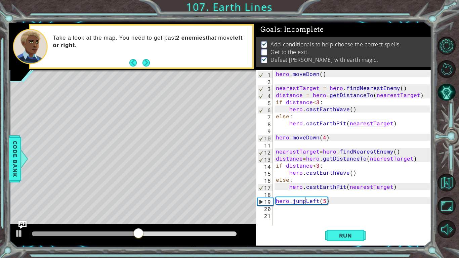
click at [305, 200] on div "hero . [GEOGRAPHIC_DATA] ( ) nearestTarget = hero . findNearestEnemy ( ) distan…" at bounding box center [354, 154] width 159 height 169
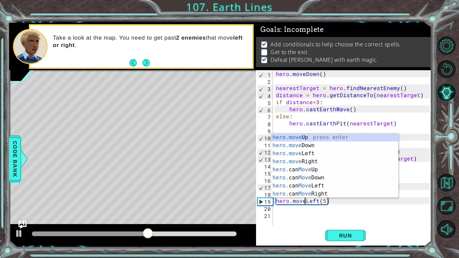
scroll to position [0, 2]
type textarea "hero.moveLeft(5)"
click at [341, 240] on button "Run" at bounding box center [345, 235] width 40 height 17
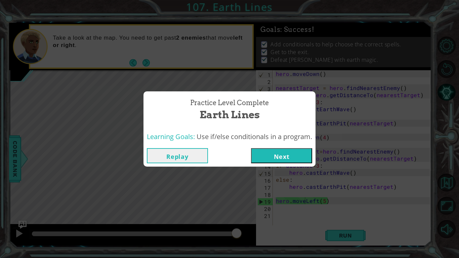
click at [285, 158] on button "Next" at bounding box center [281, 155] width 61 height 15
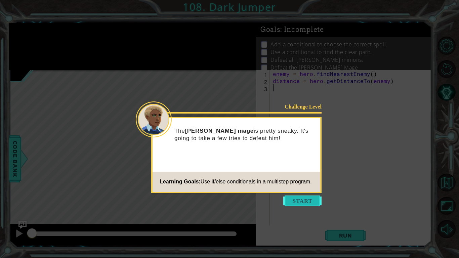
click at [298, 196] on button "Start" at bounding box center [302, 201] width 38 height 11
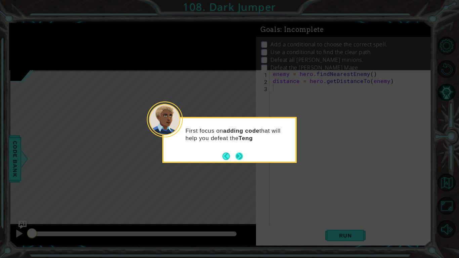
click at [244, 155] on div "First focus on adding code that will help you defeat the Teng" at bounding box center [229, 140] width 134 height 46
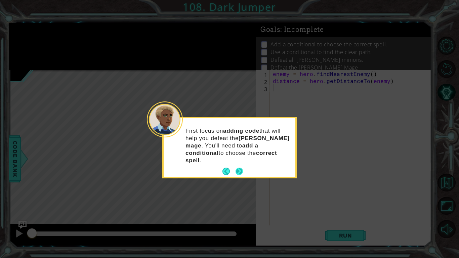
click at [240, 168] on button "Next" at bounding box center [239, 171] width 7 height 7
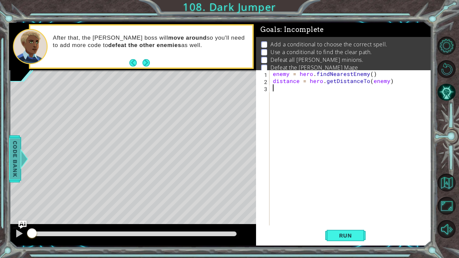
click at [10, 144] on span "Code Bank" at bounding box center [15, 158] width 11 height 41
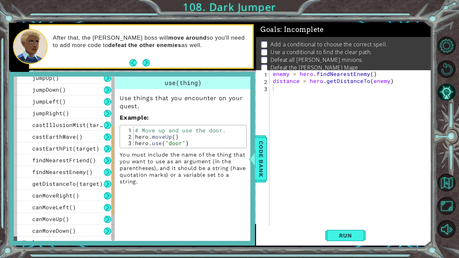
scroll to position [165, 0]
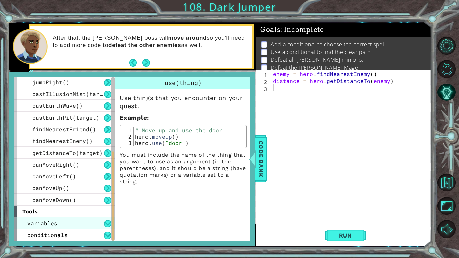
click at [73, 222] on div "variables" at bounding box center [64, 224] width 101 height 12
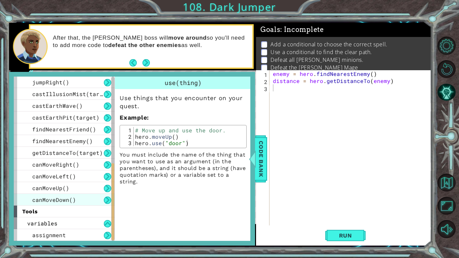
scroll to position [189, 0]
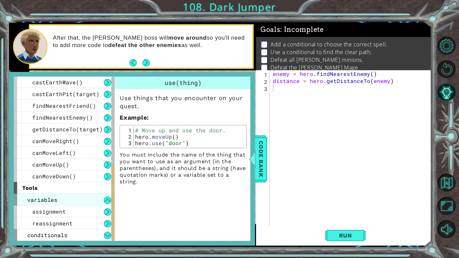
click at [80, 196] on div "variables" at bounding box center [64, 200] width 101 height 12
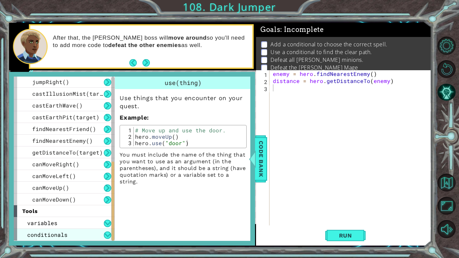
click at [77, 234] on div "conditionals" at bounding box center [64, 235] width 101 height 12
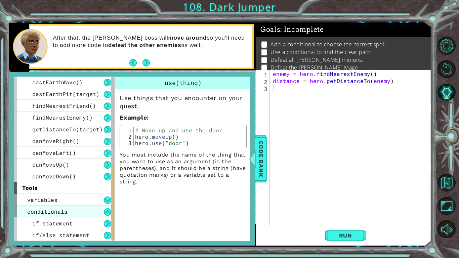
click at [60, 211] on span "conditionals" at bounding box center [47, 211] width 40 height 7
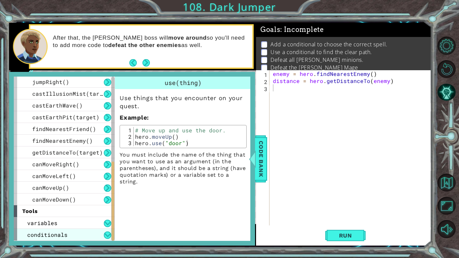
scroll to position [165, 0]
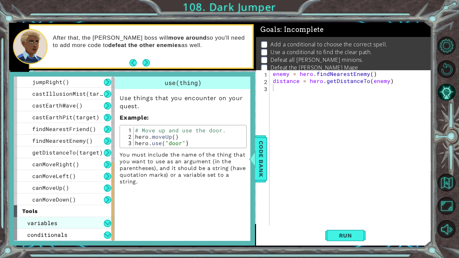
click at [63, 224] on div "variables" at bounding box center [64, 223] width 101 height 12
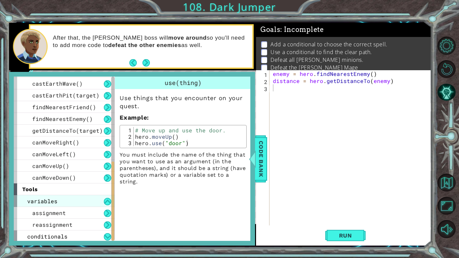
scroll to position [189, 0]
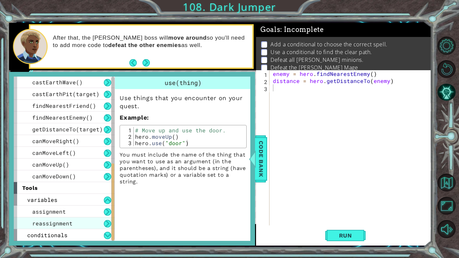
click at [66, 222] on span "reassignment" at bounding box center [52, 223] width 40 height 7
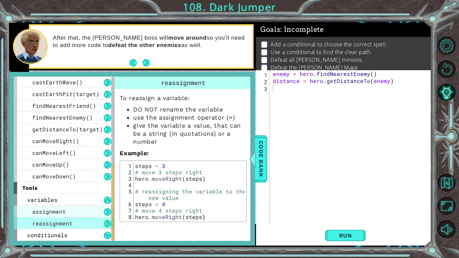
click at [66, 209] on div "assignment" at bounding box center [64, 212] width 101 height 12
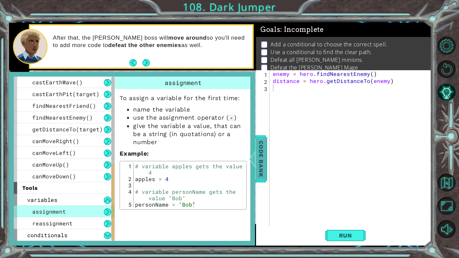
click at [257, 156] on span "Code Bank" at bounding box center [261, 158] width 11 height 41
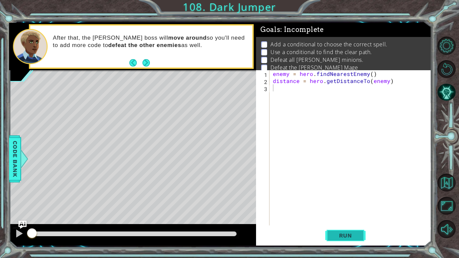
click at [339, 233] on span "Run" at bounding box center [345, 235] width 27 height 7
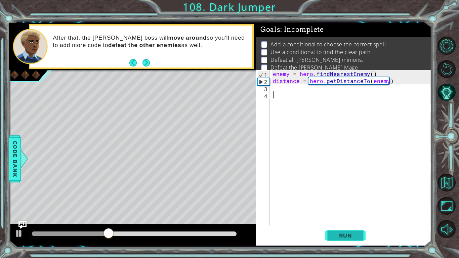
type textarea "d"
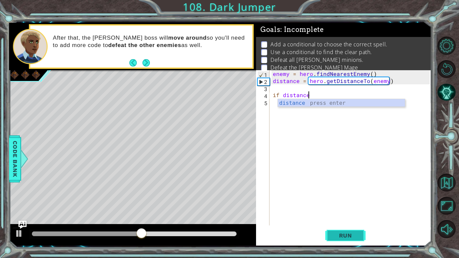
scroll to position [0, 2]
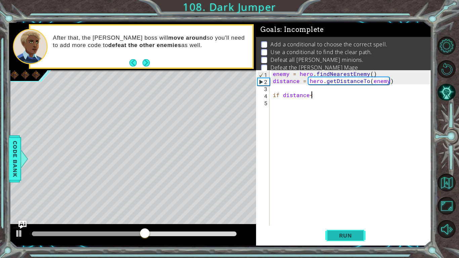
type textarea "if distance<3"
type textarea "if distance<3:"
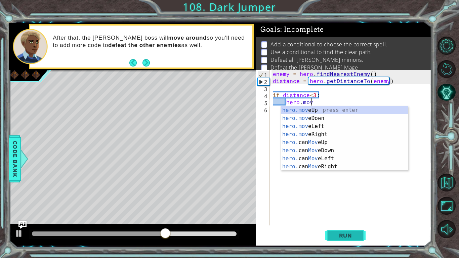
scroll to position [0, 2]
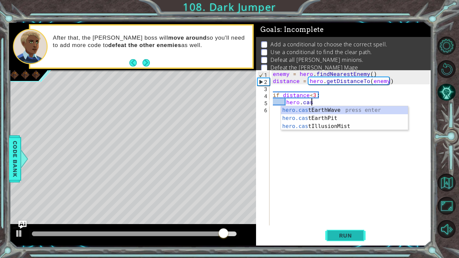
type textarea "hero.cast"
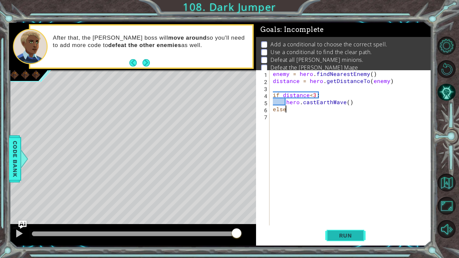
scroll to position [0, 0]
type textarea "else:"
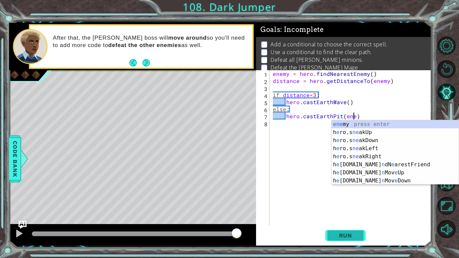
scroll to position [0, 5]
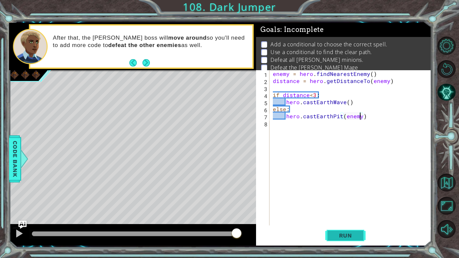
type textarea "hero.castEarthPit(enemy)"
click at [343, 235] on span "Run" at bounding box center [345, 235] width 27 height 7
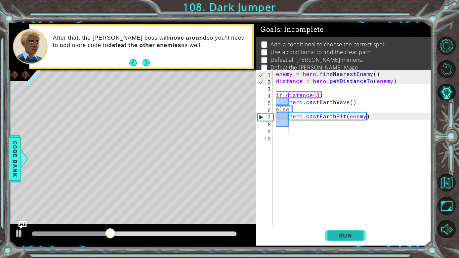
scroll to position [0, 0]
type textarea "d"
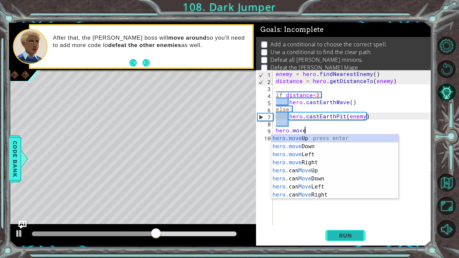
scroll to position [0, 2]
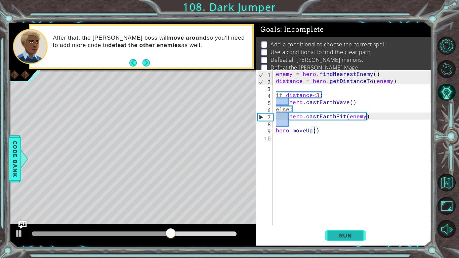
type textarea "hero.moveUp(3)"
type textarea "hero.moveUp(2)"
type textarea "h"
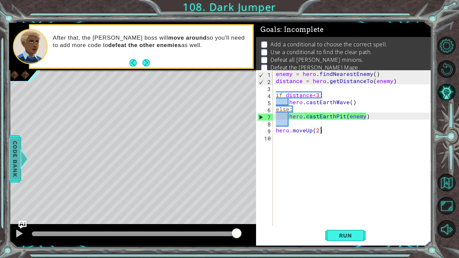
click at [20, 162] on div at bounding box center [24, 159] width 8 height 20
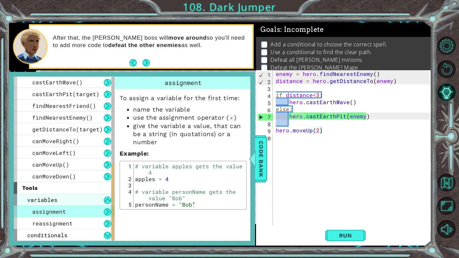
click at [66, 198] on div "variables" at bounding box center [64, 200] width 101 height 12
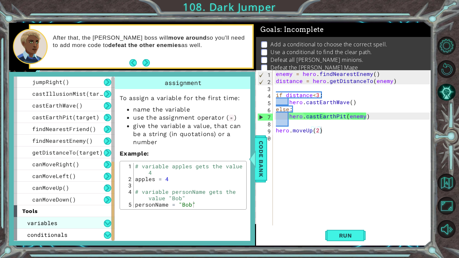
click at [61, 227] on div "variables" at bounding box center [64, 223] width 101 height 12
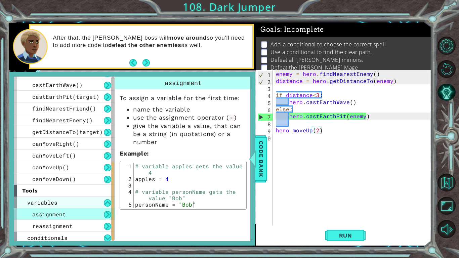
scroll to position [189, 0]
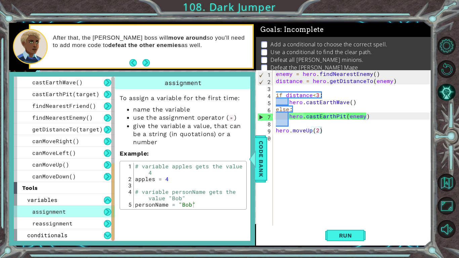
click at [61, 208] on span "assignment" at bounding box center [49, 211] width 34 height 7
click at [63, 191] on div "tools" at bounding box center [64, 188] width 101 height 12
click at [63, 198] on div "variables" at bounding box center [64, 200] width 101 height 12
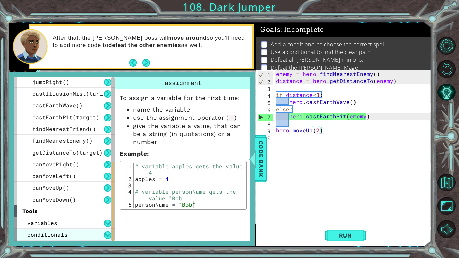
click at [65, 234] on span "conditionals" at bounding box center [47, 234] width 40 height 7
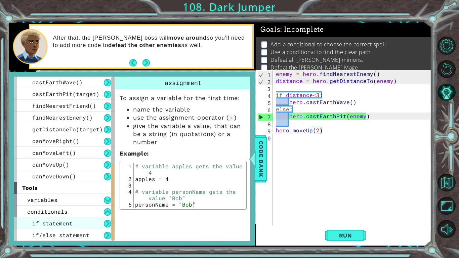
click at [64, 226] on span "if statement" at bounding box center [52, 223] width 40 height 7
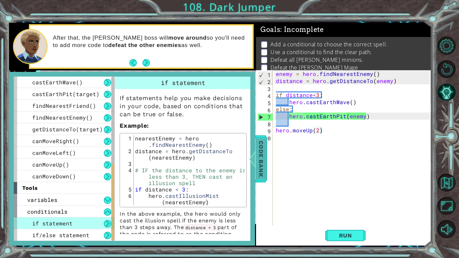
click at [265, 161] on span "Code Bank" at bounding box center [261, 158] width 11 height 41
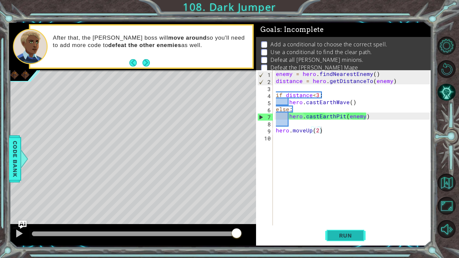
click at [345, 233] on span "Run" at bounding box center [345, 235] width 27 height 7
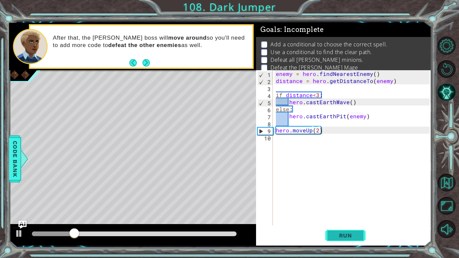
click at [335, 236] on span "Run" at bounding box center [345, 235] width 27 height 7
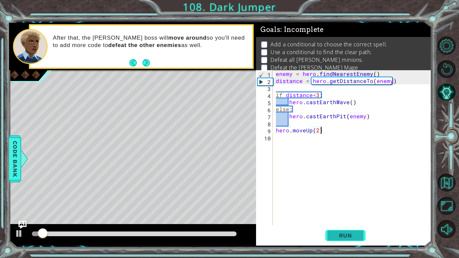
click at [335, 236] on span "Run" at bounding box center [345, 235] width 27 height 7
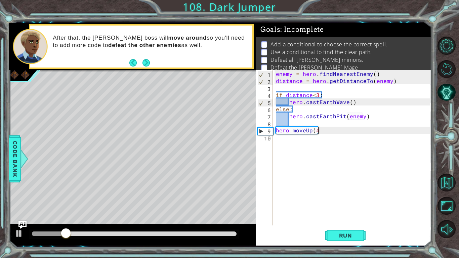
scroll to position [0, 2]
type textarea "hero.moveUp(4)"
click at [346, 231] on button "Run" at bounding box center [345, 235] width 40 height 17
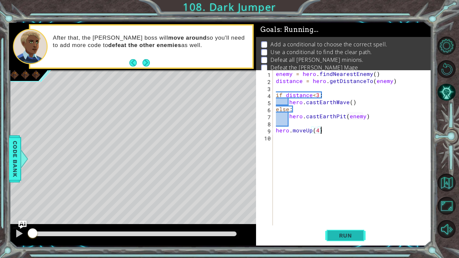
click at [346, 231] on button "Run" at bounding box center [345, 235] width 40 height 17
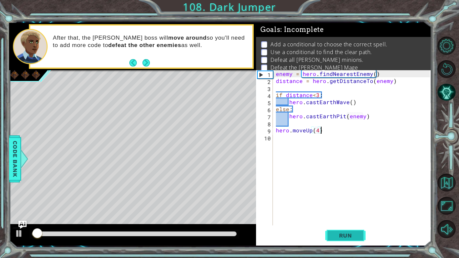
click at [346, 231] on button "Run" at bounding box center [345, 235] width 40 height 17
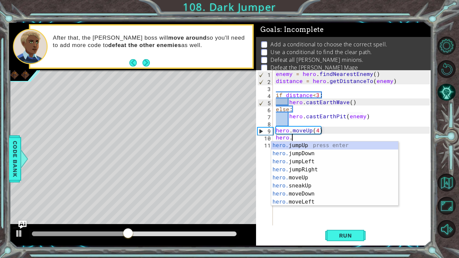
scroll to position [0, 0]
type textarea "h"
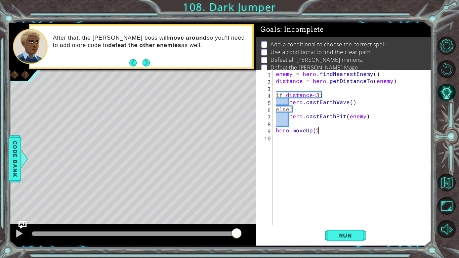
type textarea "hero.moveUp(2)"
type textarea "if pathFree=true"
click at [352, 233] on span "Run" at bounding box center [345, 235] width 27 height 7
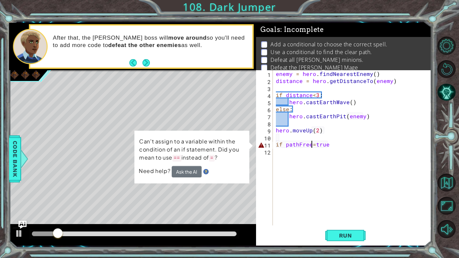
click at [311, 145] on div "enemy = hero . findNearestEnemy ( ) distance = hero . getDistanceTo ( enemy ) i…" at bounding box center [354, 154] width 159 height 169
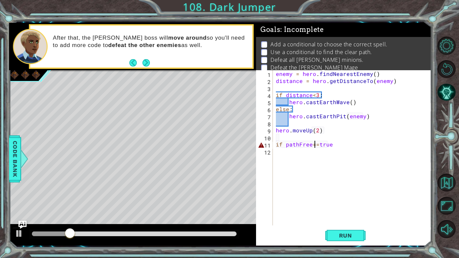
scroll to position [0, 2]
click at [335, 237] on span "Run" at bounding box center [345, 235] width 27 height 7
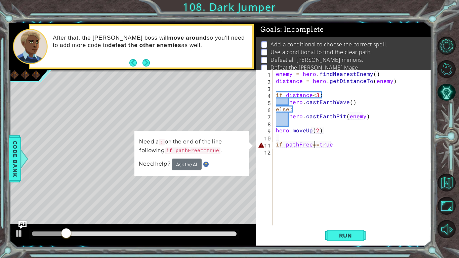
click at [346, 146] on div "enemy = hero . findNearestEnemy ( ) distance = hero . getDistanceTo ( enemy ) i…" at bounding box center [354, 154] width 159 height 169
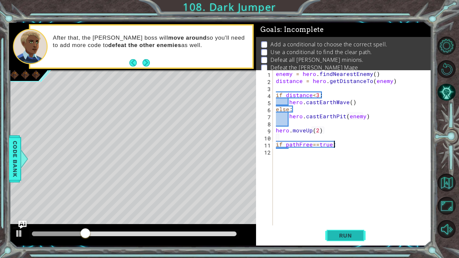
type textarea "if pathFree==true:"
click at [350, 234] on span "Run" at bounding box center [345, 235] width 27 height 7
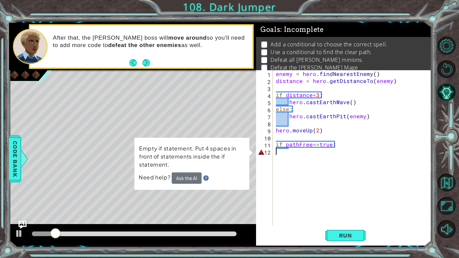
click at [331, 152] on div "enemy = hero . findNearestEnemy ( ) distance = hero . getDistanceTo ( enemy ) i…" at bounding box center [354, 154] width 159 height 169
click at [343, 144] on div "enemy = hero . findNearestEnemy ( ) distance = hero . getDistanceTo ( enemy ) i…" at bounding box center [354, 154] width 159 height 169
type textarea "if pathFree==true:"
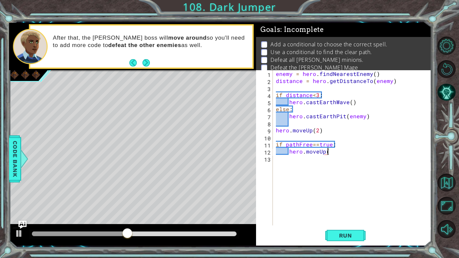
scroll to position [0, 3]
type textarea "hero.moveUp(2)"
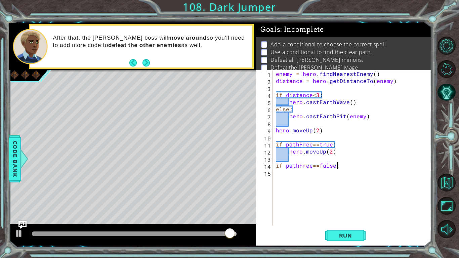
scroll to position [0, 3]
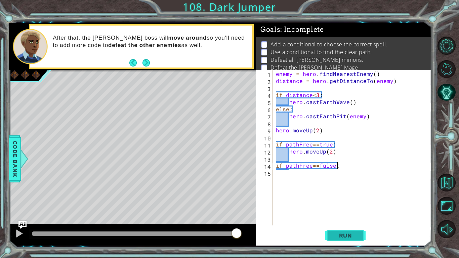
type textarea "if pathFree==false:"
click at [341, 232] on button "Run" at bounding box center [345, 235] width 40 height 17
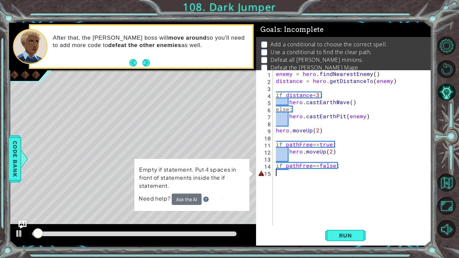
click at [300, 171] on div "enemy = hero . findNearestEnemy ( ) distance = hero . getDistanceTo ( enemy ) i…" at bounding box center [354, 154] width 159 height 169
type textarea "if pathFree==false:"
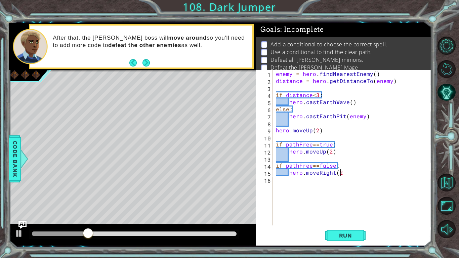
scroll to position [0, 4]
type textarea "hero.moveRight(2)"
type textarea "hero.moveUp(2)"
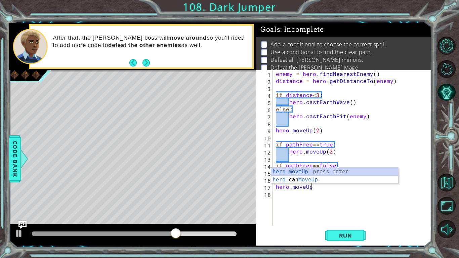
scroll to position [0, 2]
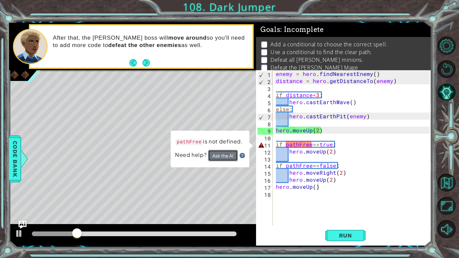
click at [221, 155] on button "Ask the AI" at bounding box center [223, 156] width 30 height 12
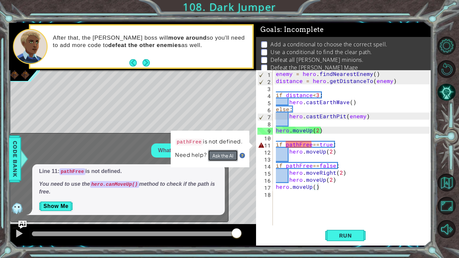
click at [221, 155] on button "Ask the AI" at bounding box center [223, 156] width 30 height 12
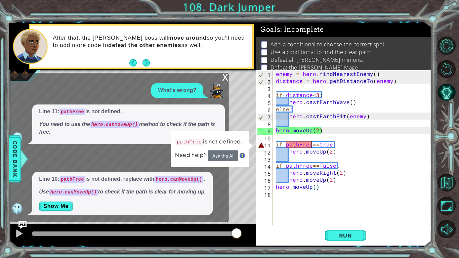
click at [312, 146] on div "enemy = hero . findNearestEnemy ( ) distance = hero . getDistanceTo ( enemy ) i…" at bounding box center [354, 154] width 159 height 169
click at [62, 203] on button "Show Me" at bounding box center [56, 206] width 34 height 11
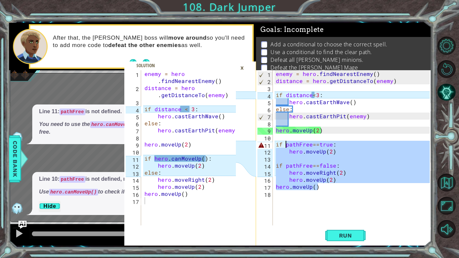
drag, startPoint x: 322, startPoint y: 189, endPoint x: 285, endPoint y: 143, distance: 59.3
click at [285, 143] on div "enemy = hero . findNearestEnemy ( ) distance = hero . getDistanceTo ( enemy ) i…" at bounding box center [354, 154] width 159 height 169
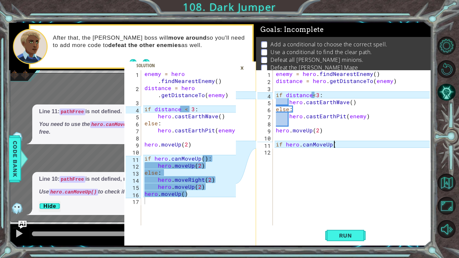
scroll to position [0, 3]
type textarea "if hero.canMoveUp():"
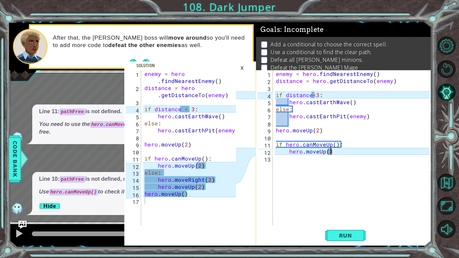
scroll to position [0, 3]
type textarea "hero.moveUp(2)"
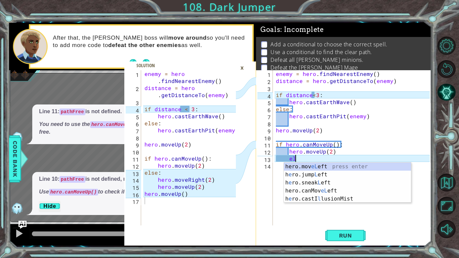
scroll to position [0, 1]
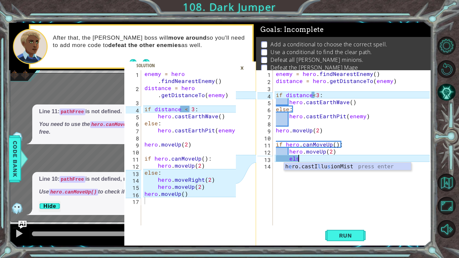
type textarea "e"
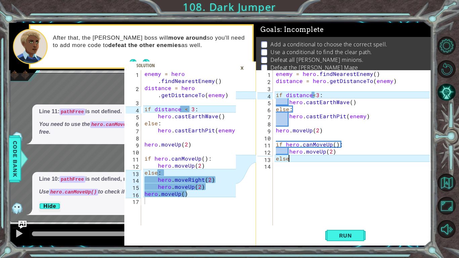
scroll to position [0, 0]
type textarea "else:"
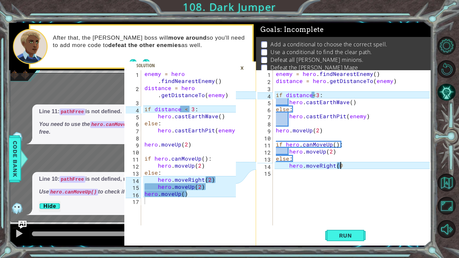
scroll to position [0, 4]
type textarea "hero.moveRight(2)"
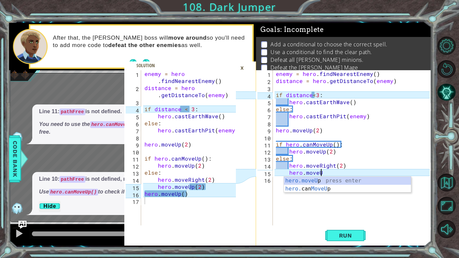
scroll to position [0, 3]
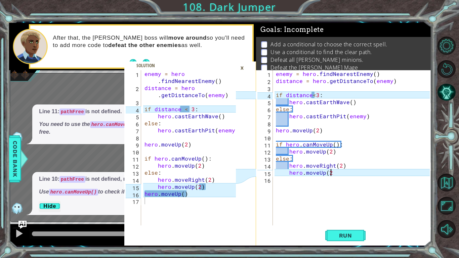
type textarea "hero.moveUp(2)"
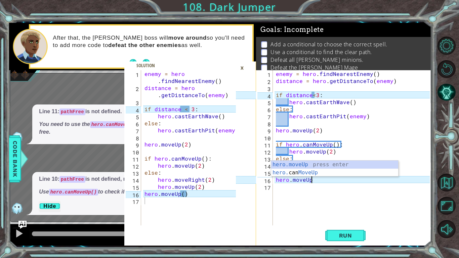
scroll to position [0, 2]
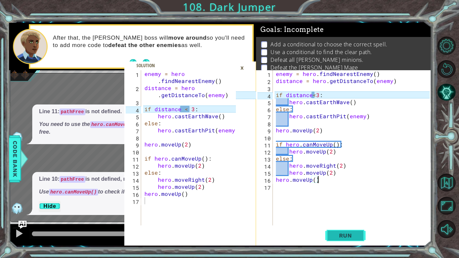
click at [351, 232] on button "Run" at bounding box center [345, 235] width 40 height 17
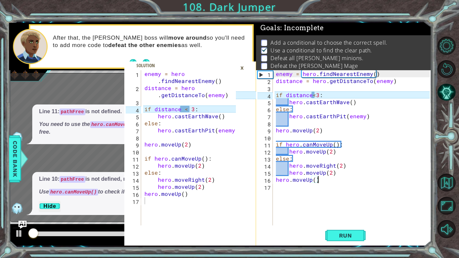
scroll to position [2, 0]
click at [243, 65] on div "×" at bounding box center [242, 67] width 10 height 11
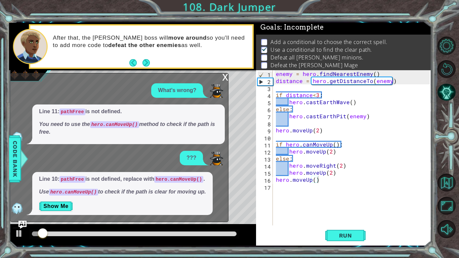
click at [226, 76] on div "x" at bounding box center [225, 76] width 6 height 7
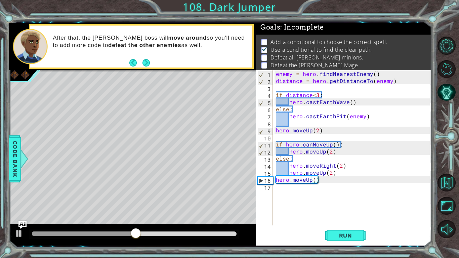
click at [324, 182] on div "enemy = hero . findNearestEnemy ( ) distance = hero . getDistanceTo ( enemy ) i…" at bounding box center [354, 154] width 159 height 169
type textarea "hero.moveUp()"
click at [351, 232] on button "Run" at bounding box center [345, 235] width 40 height 17
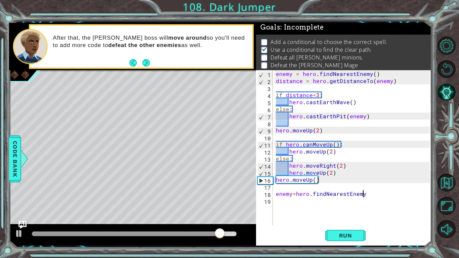
scroll to position [0, 5]
type textarea "enemy=hero.findNearestEnemy()"
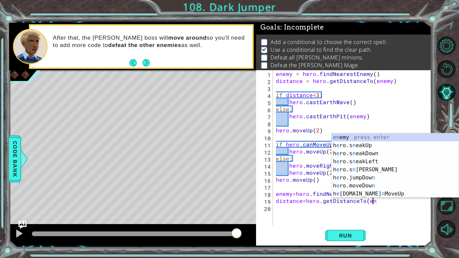
scroll to position [0, 6]
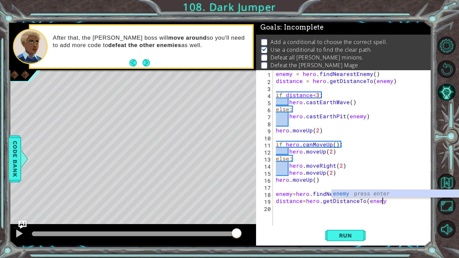
type textarea "distance=hero.getDistanceTo(enemy)"
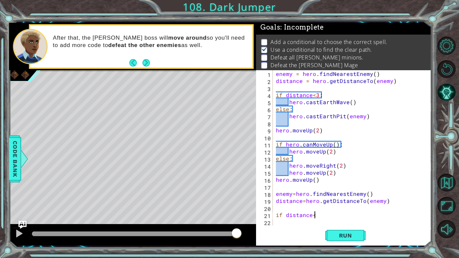
scroll to position [0, 2]
type textarea "if distance<3"
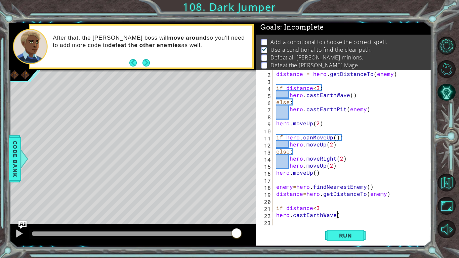
type textarea "hero.castEarthWave()"
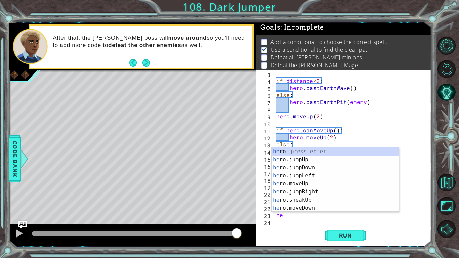
scroll to position [0, 0]
type textarea "h"
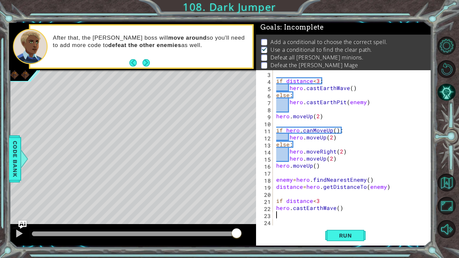
scroll to position [7, 0]
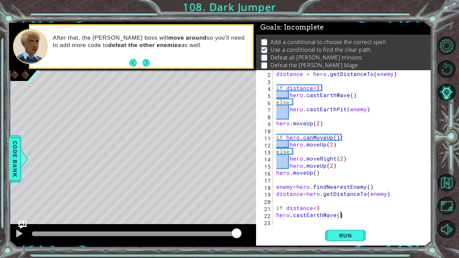
click at [327, 206] on div "distance = hero . getDistanceTo ( enemy ) if distance < 3 : hero . castEarthWav…" at bounding box center [354, 154] width 158 height 169
type textarea "if distance<3:"
click at [278, 214] on div "distance = hero . getDistanceTo ( enemy ) if distance < 3 : hero . castEarthWav…" at bounding box center [354, 154] width 158 height 169
type textarea "hero.castEarthWave()"
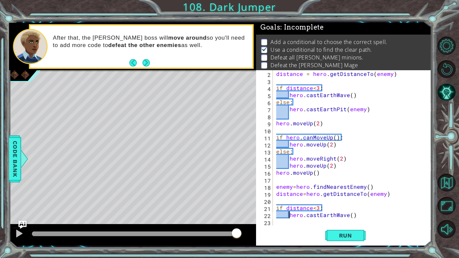
click at [362, 217] on div "distance = hero . getDistanceTo ( enemy ) if distance < 3 : hero . castEarthWav…" at bounding box center [354, 154] width 158 height 169
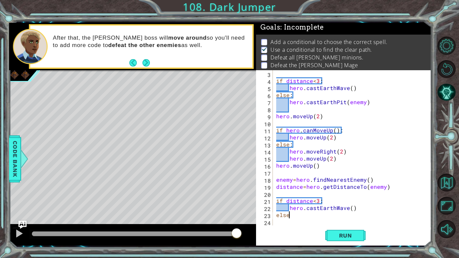
scroll to position [0, 0]
type textarea "else:"
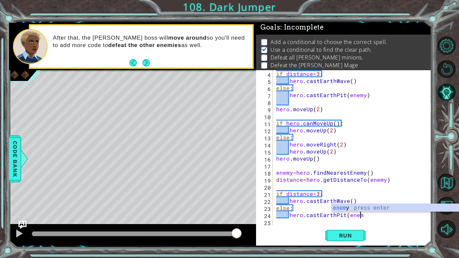
scroll to position [0, 5]
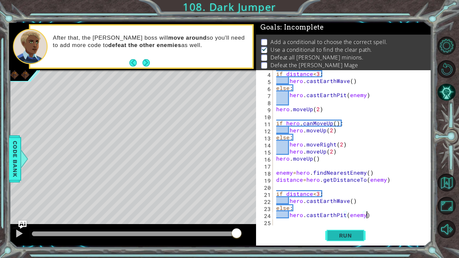
click at [358, 232] on span "Run" at bounding box center [345, 235] width 27 height 7
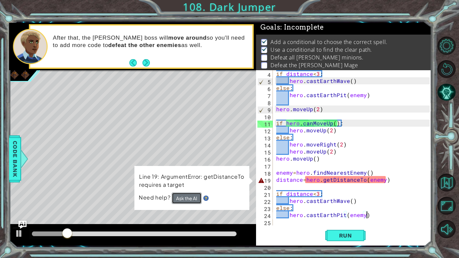
click at [186, 196] on button "Ask the AI" at bounding box center [186, 198] width 30 height 12
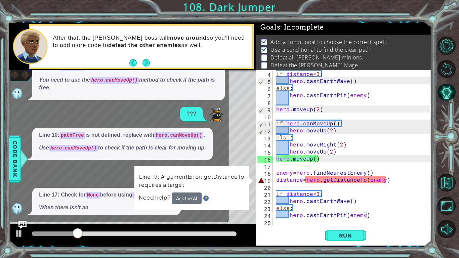
scroll to position [0, 0]
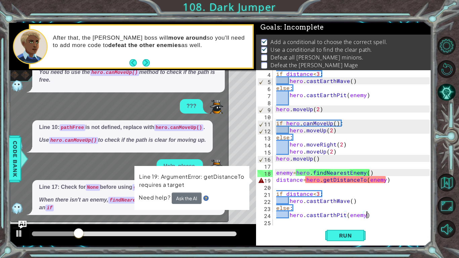
click at [210, 134] on div "Line 10: pathFree is not defined, replace with hero.canMoveUp() . Use hero.canM…" at bounding box center [117, 136] width 214 height 32
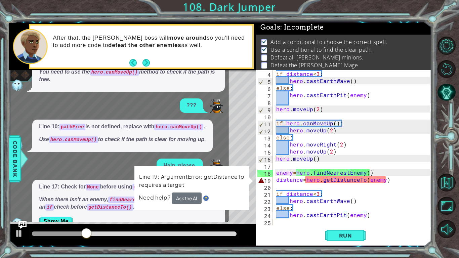
scroll to position [17, 0]
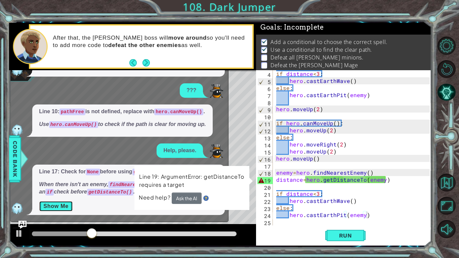
click at [58, 206] on button "Show Me" at bounding box center [56, 206] width 34 height 11
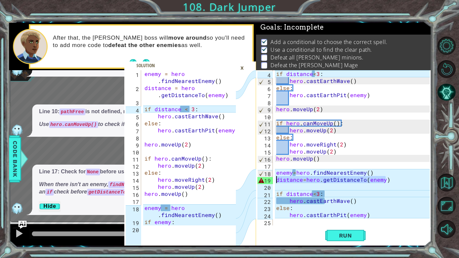
drag, startPoint x: 389, startPoint y: 181, endPoint x: 274, endPoint y: 183, distance: 115.3
click at [274, 183] on div "hero.castEarthPit(enemy) 4 5 6 7 8 9 10 11 12 13 14 15 16 17 18 19 20 21 22 23 …" at bounding box center [343, 147] width 174 height 155
type textarea "distance=hero.getDistanceTo(enemy)"
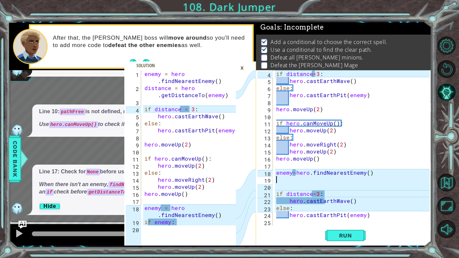
scroll to position [14, 0]
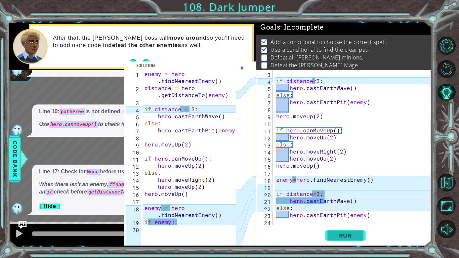
click at [342, 238] on span "Run" at bounding box center [345, 235] width 27 height 7
click at [245, 66] on div "×" at bounding box center [242, 67] width 10 height 11
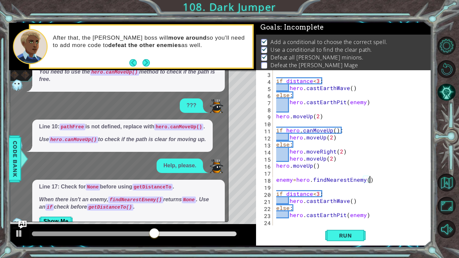
scroll to position [17, 0]
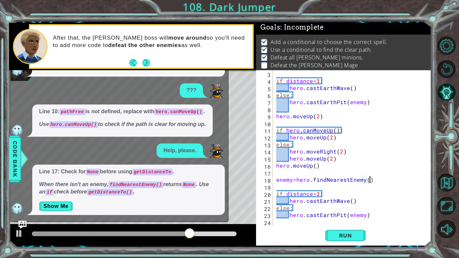
click at [383, 168] on div "if distance < 3 : hero . castEarthWave ( ) else : hero . castEarthPit ( enemy )…" at bounding box center [354, 154] width 158 height 169
click at [45, 208] on button "Show Me" at bounding box center [56, 206] width 34 height 11
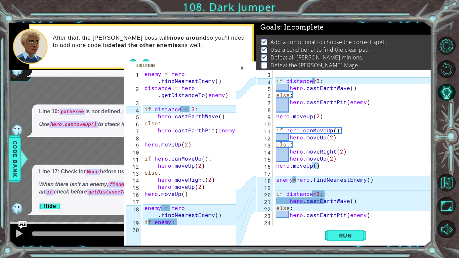
click at [241, 71] on div "×" at bounding box center [242, 67] width 10 height 11
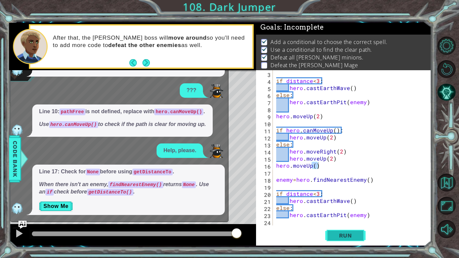
click at [354, 232] on button "Run" at bounding box center [345, 235] width 40 height 17
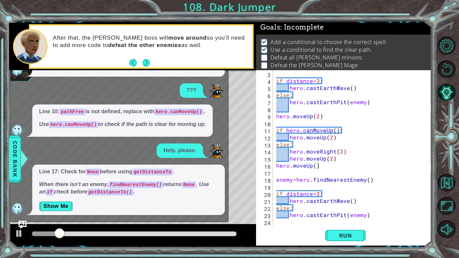
click at [135, 130] on div "Line 10: pathFree is not defined, replace with hero.canMoveUp() . Use hero.canM…" at bounding box center [122, 121] width 181 height 32
click at [18, 227] on img "Ask AI" at bounding box center [22, 225] width 9 height 9
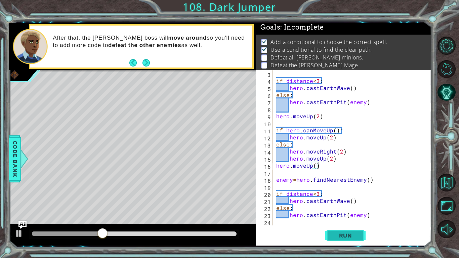
click at [358, 232] on span "Run" at bounding box center [345, 235] width 27 height 7
click at [369, 216] on div "if distance < 3 : hero . castEarthWave ( ) else : hero . castEarthPit ( enemy )…" at bounding box center [354, 154] width 158 height 169
type textarea "hero.castEarthPit(enemy)"
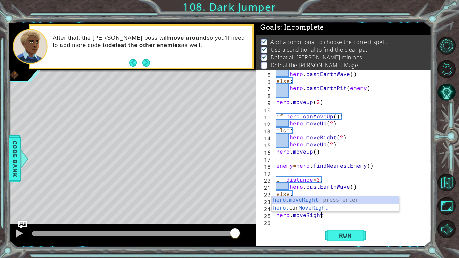
scroll to position [0, 3]
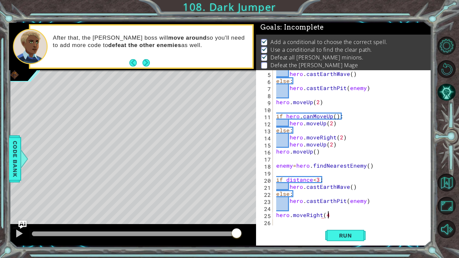
type textarea "hero.moveRight(4)"
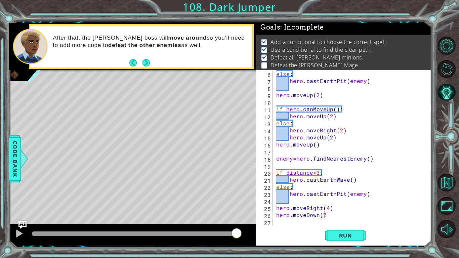
type textarea "hero.moveDown(2)"
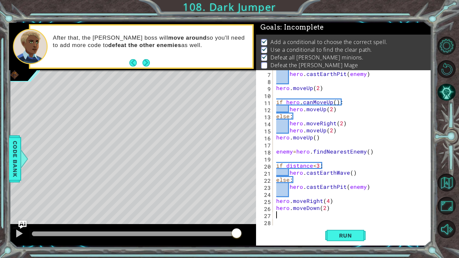
type textarea "hero.moveDown(2)"
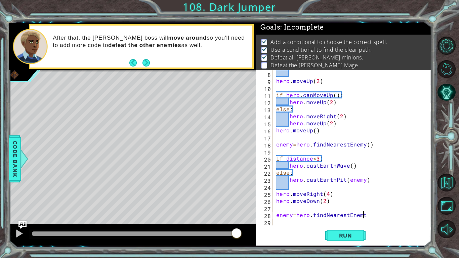
scroll to position [0, 5]
type textarea "enemy=hero.findNearestEnemy()"
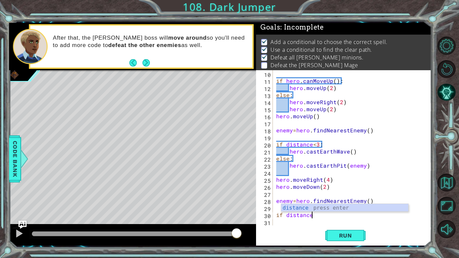
scroll to position [0, 2]
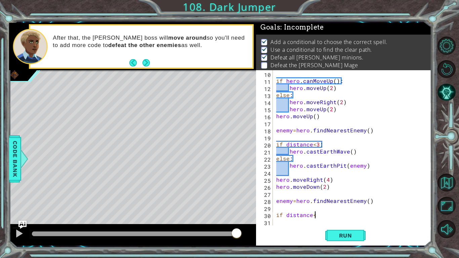
type textarea "if distance<3"
type textarea "if distance<3:"
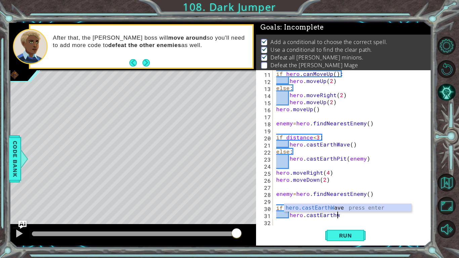
scroll to position [0, 0]
type textarea "hero.castEarthWave()"
